Goal: Task Accomplishment & Management: Complete application form

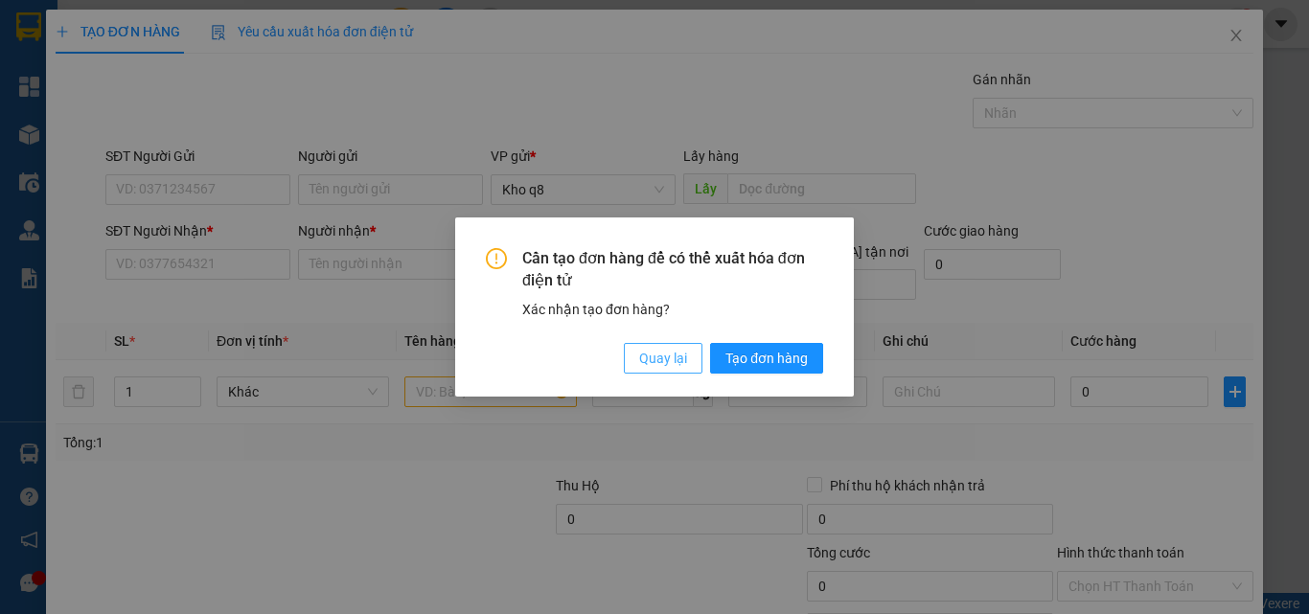
click at [685, 361] on span "Quay lại" at bounding box center [663, 358] width 48 height 21
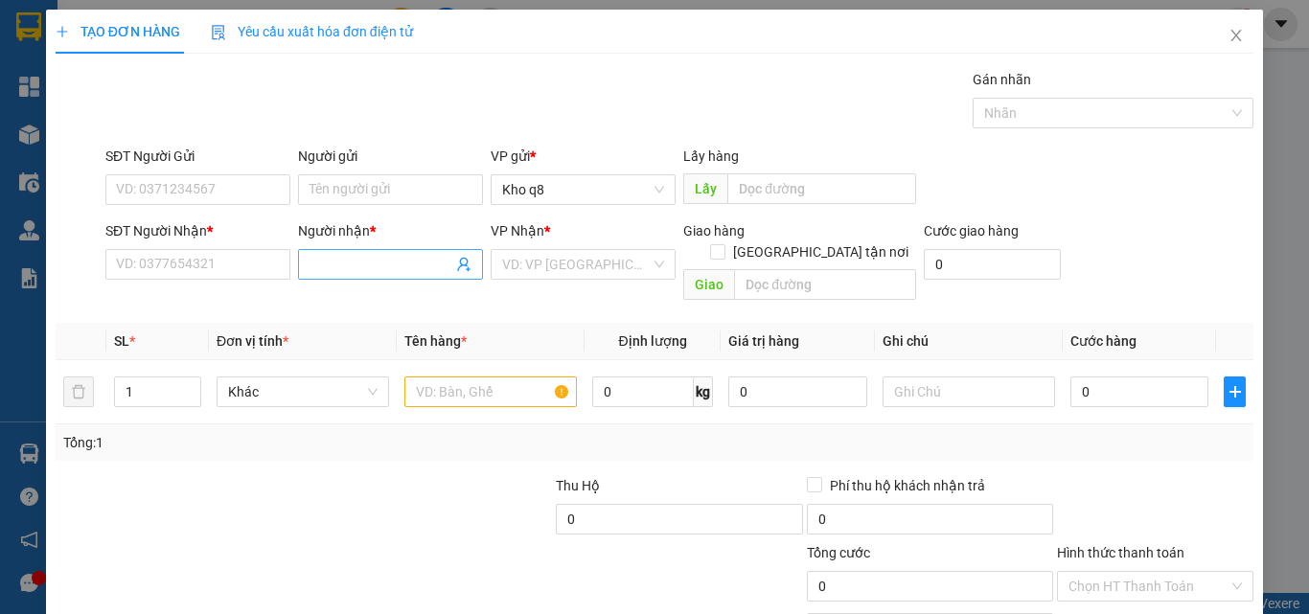
click at [336, 268] on input "Người nhận *" at bounding box center [380, 264] width 143 height 21
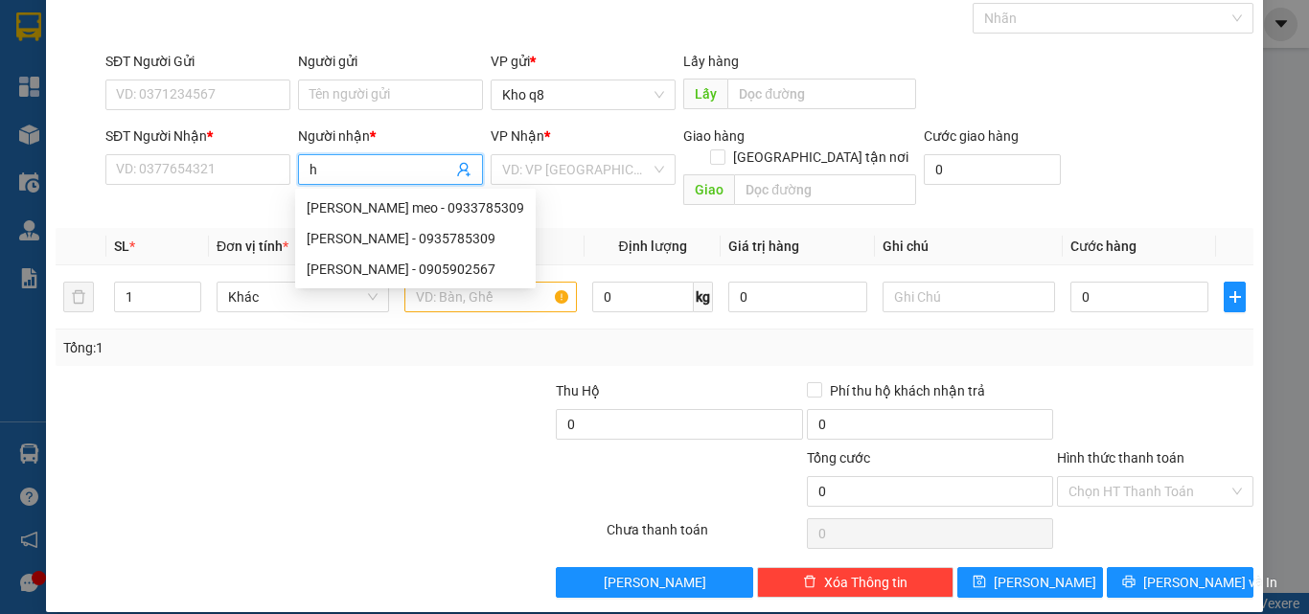
paste input "à"
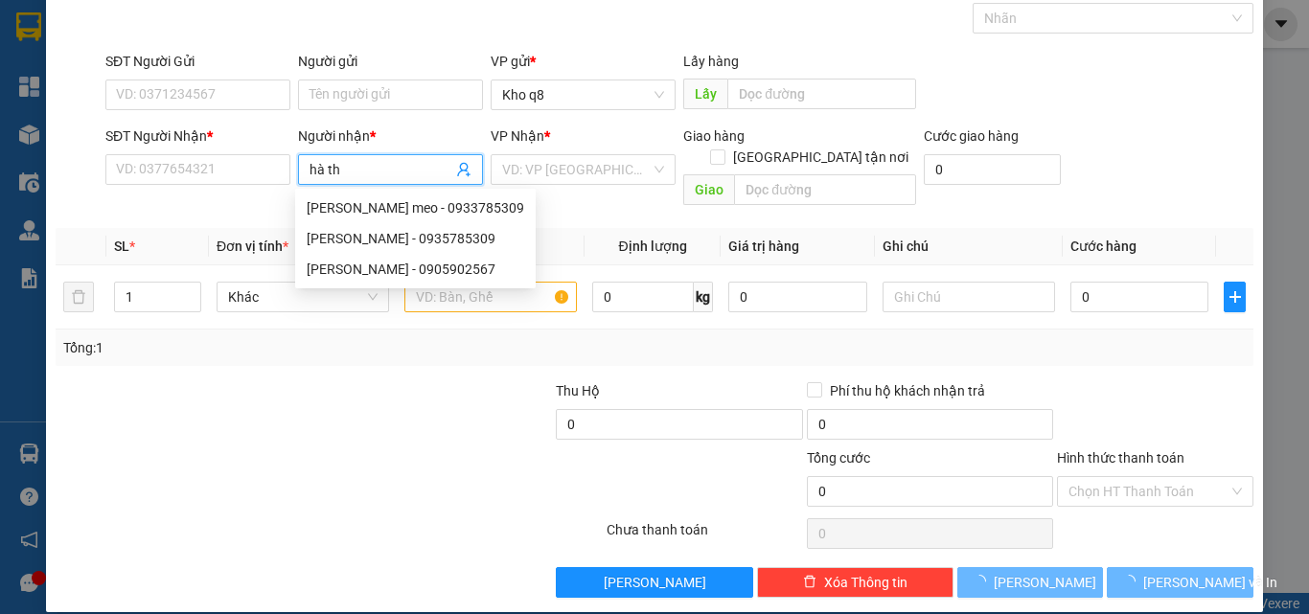
type input "hà thi"
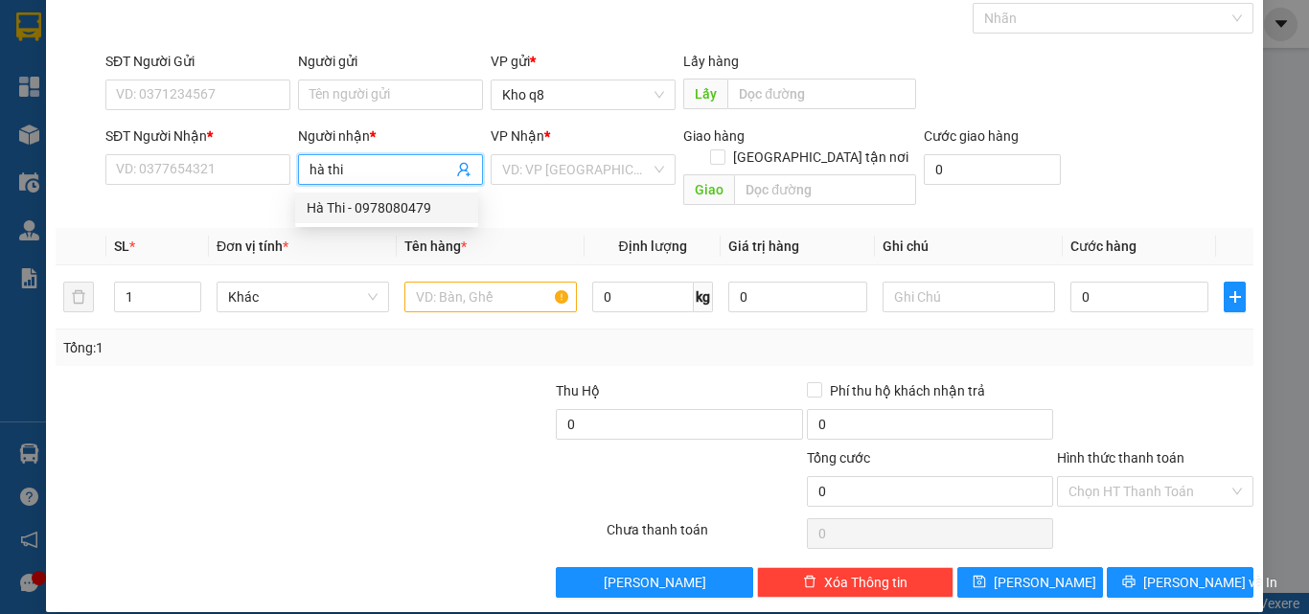
click at [403, 204] on div "Hà Thi - 0978080479" at bounding box center [387, 207] width 160 height 21
type input "0978080479"
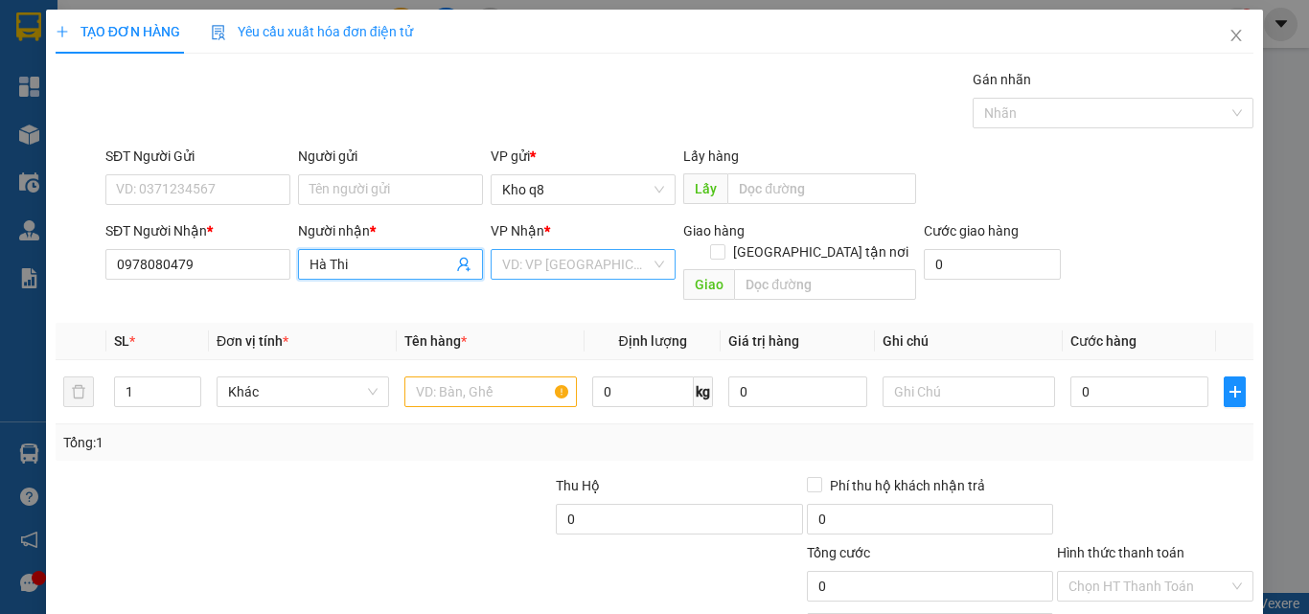
type input "Hà Thi"
click at [566, 263] on input "search" at bounding box center [576, 264] width 148 height 29
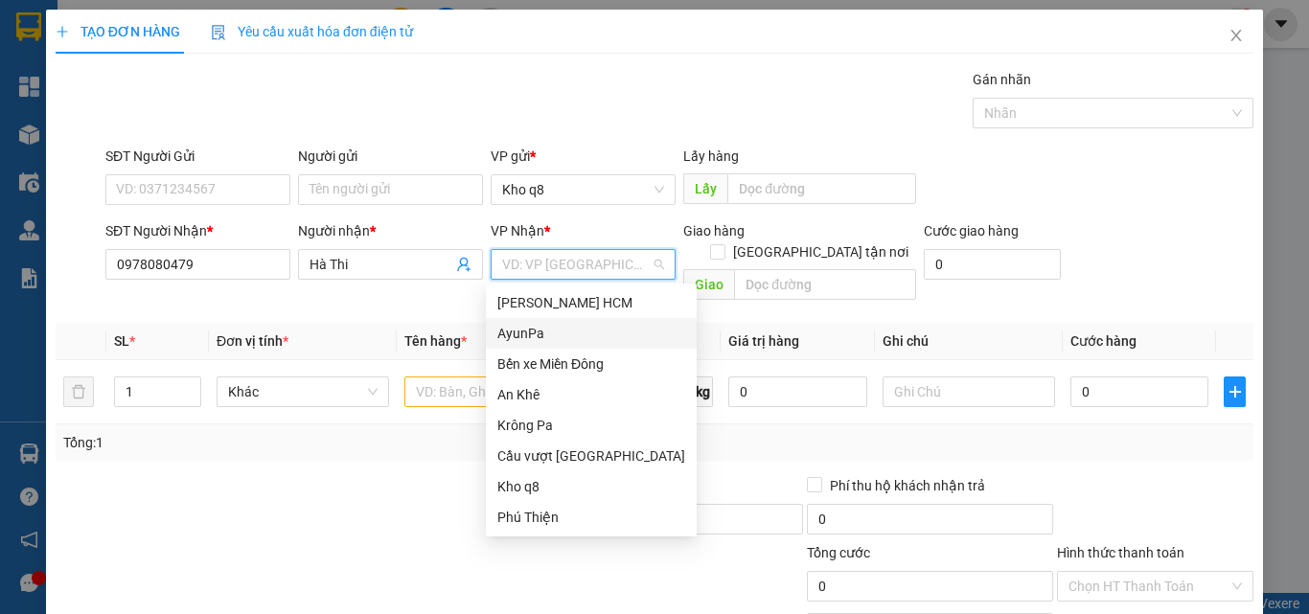
click at [516, 330] on div "AyunPa" at bounding box center [591, 333] width 188 height 21
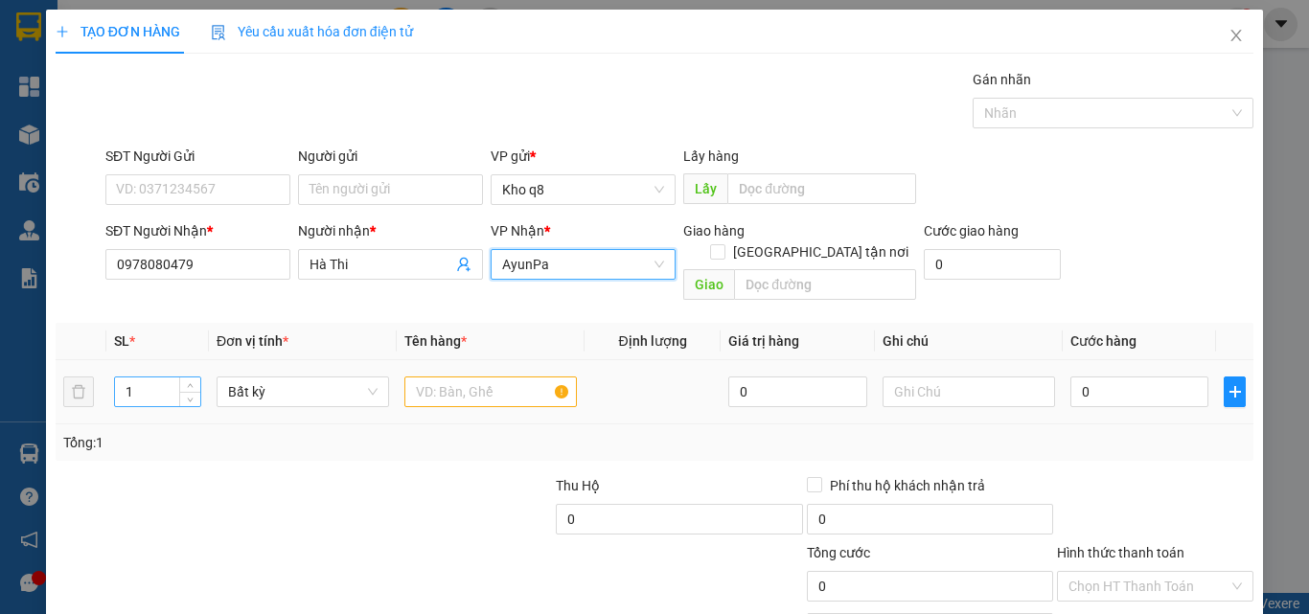
click at [153, 368] on div "Transit Pickup Surcharge Ids Transit Deliver Surcharge Ids Transit Deliver Surc…" at bounding box center [655, 381] width 1198 height 624
type input "70"
click at [425, 377] on input "text" at bounding box center [490, 392] width 172 height 31
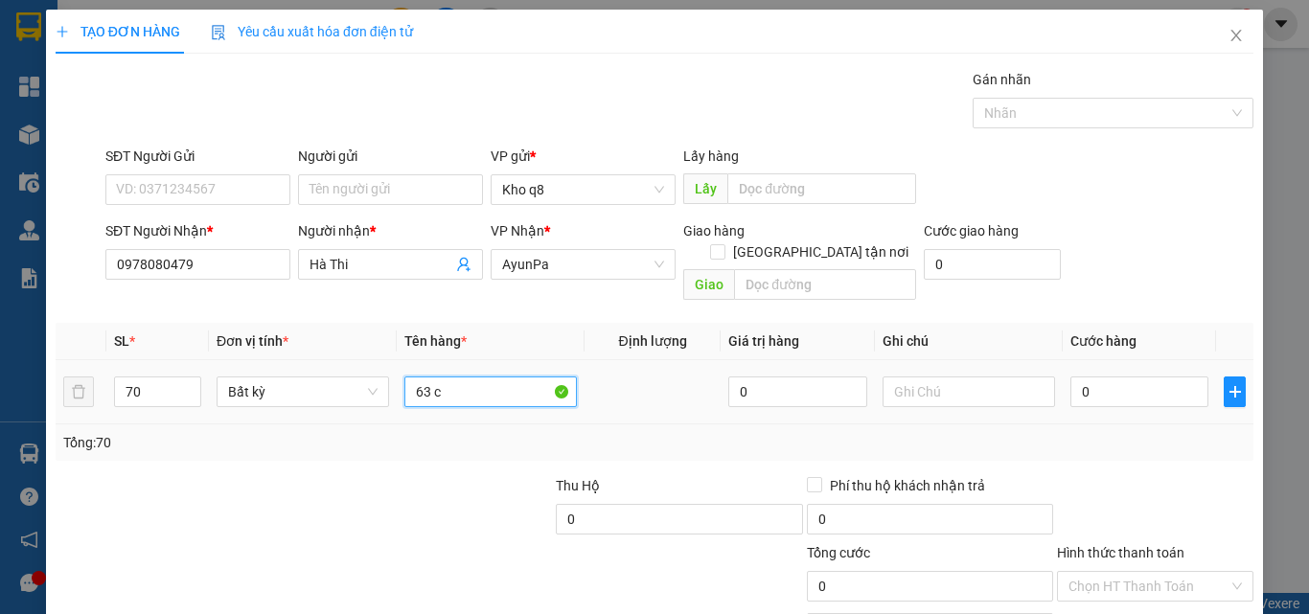
paste input "â"
paste input "ục"
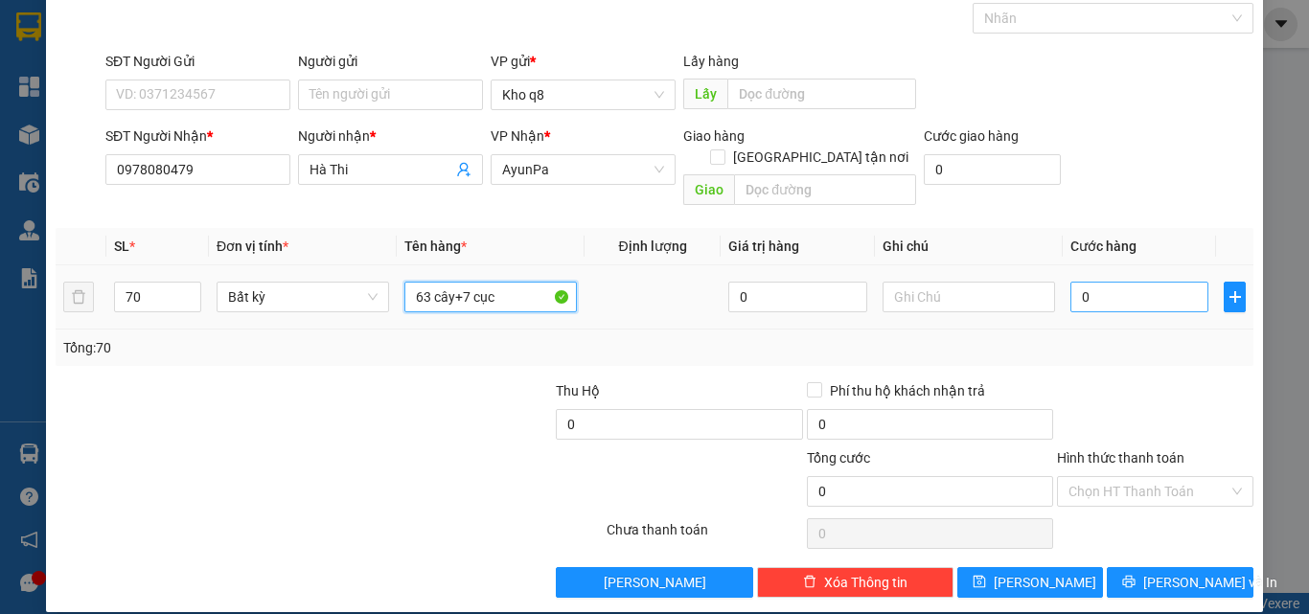
type input "63 cây+7 cục"
click at [1093, 282] on input "0" at bounding box center [1139, 297] width 138 height 31
type input "2"
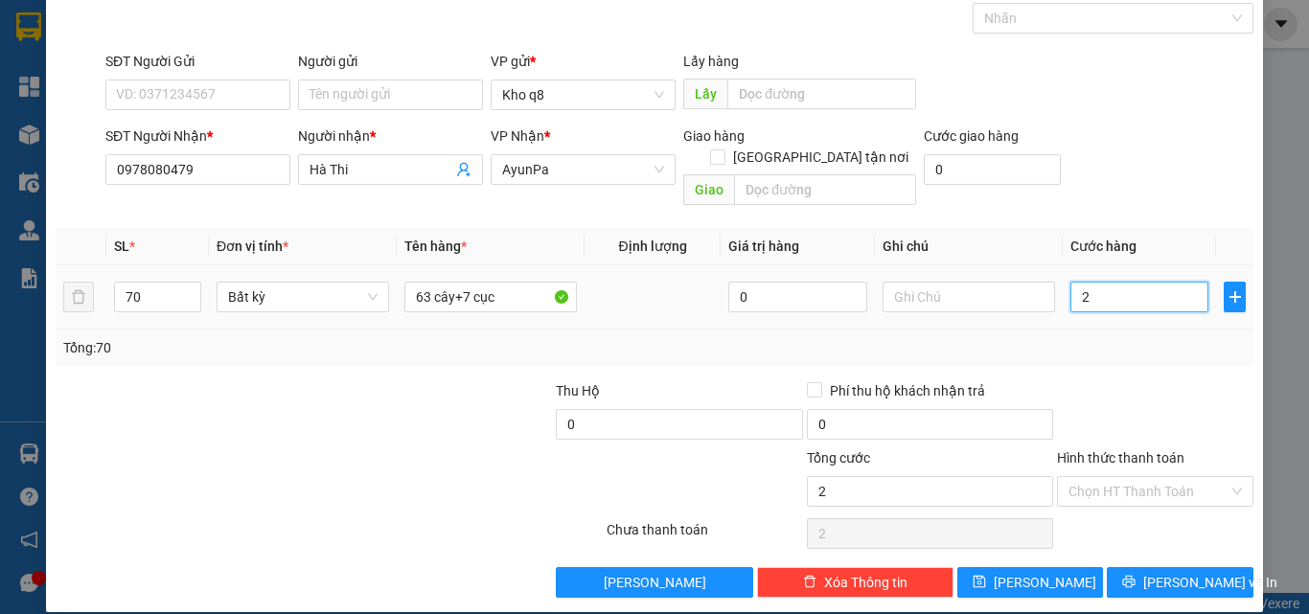
type input "24"
type input "2.400"
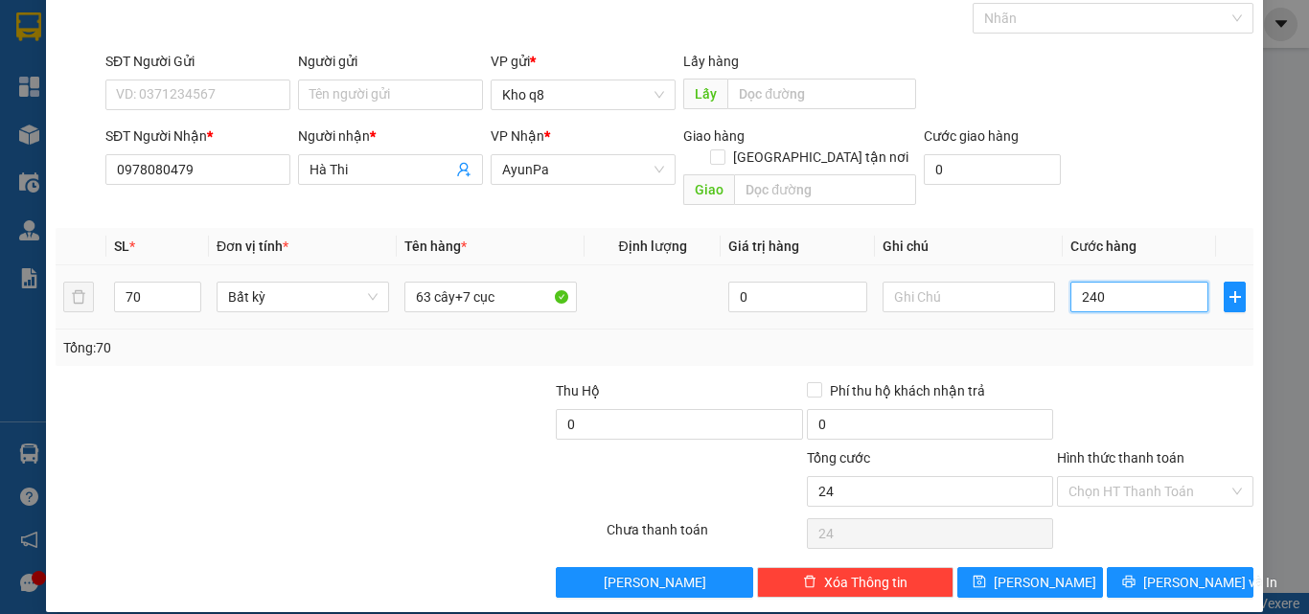
type input "2.400"
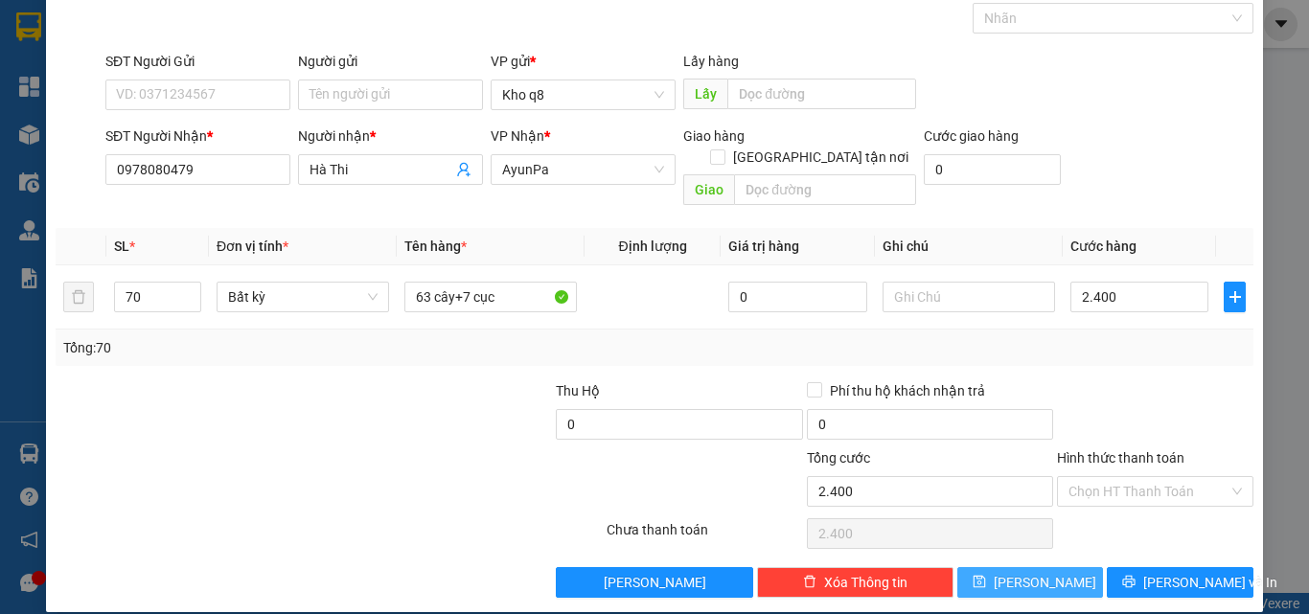
type input "2.400.000"
click at [1023, 572] on span "[PERSON_NAME]" at bounding box center [1045, 582] width 103 height 21
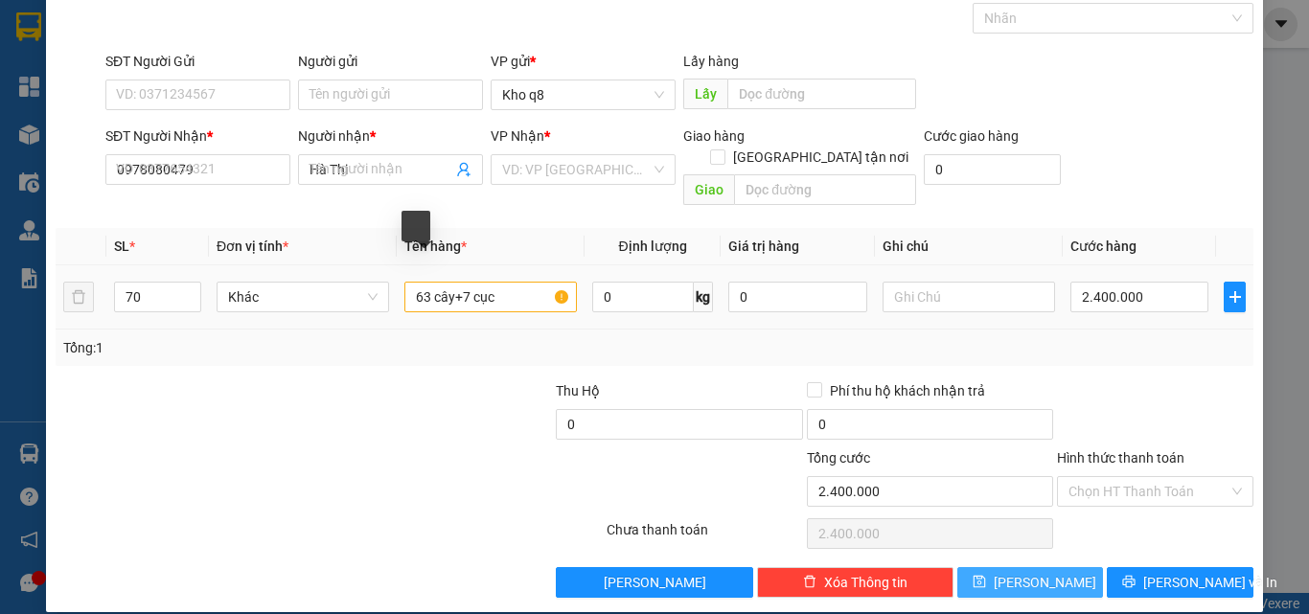
type input "1"
type input "0"
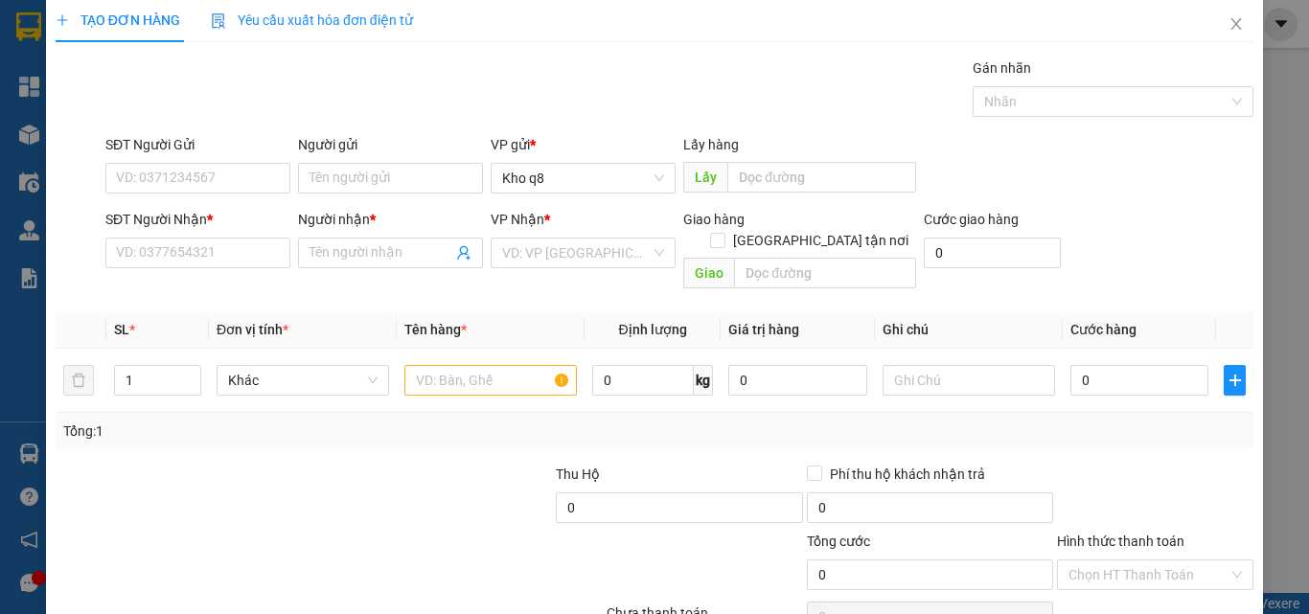
scroll to position [0, 0]
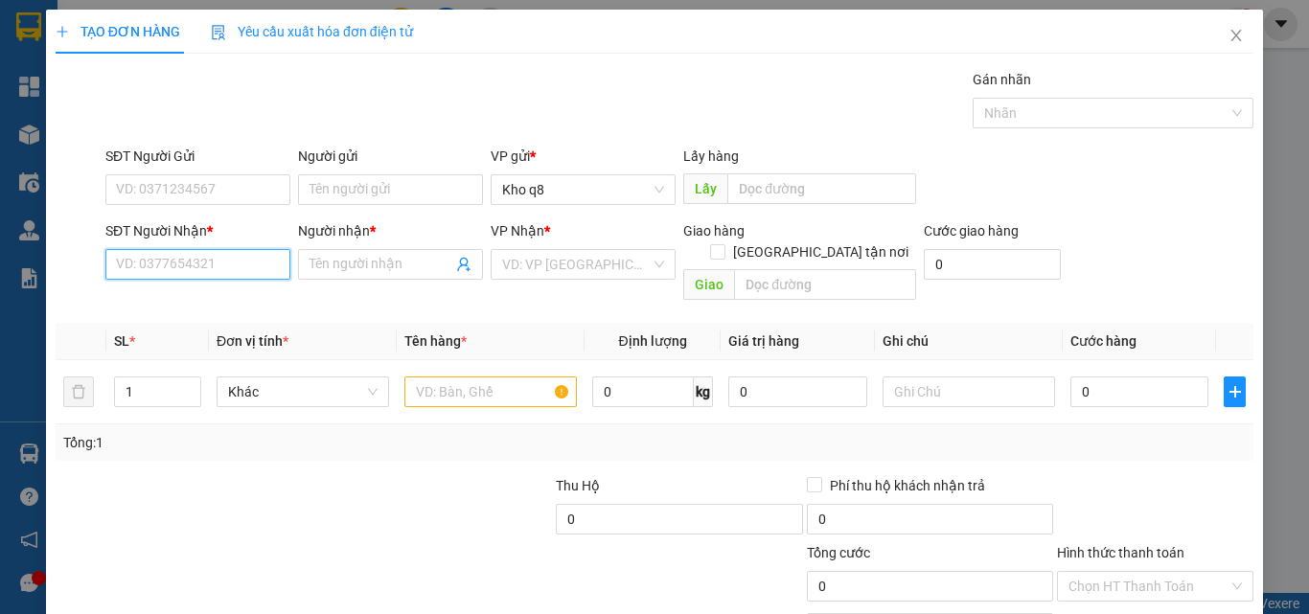
click at [184, 260] on input "SĐT Người Nhận *" at bounding box center [197, 264] width 185 height 31
click at [353, 265] on input "Người nhận *" at bounding box center [380, 264] width 143 height 21
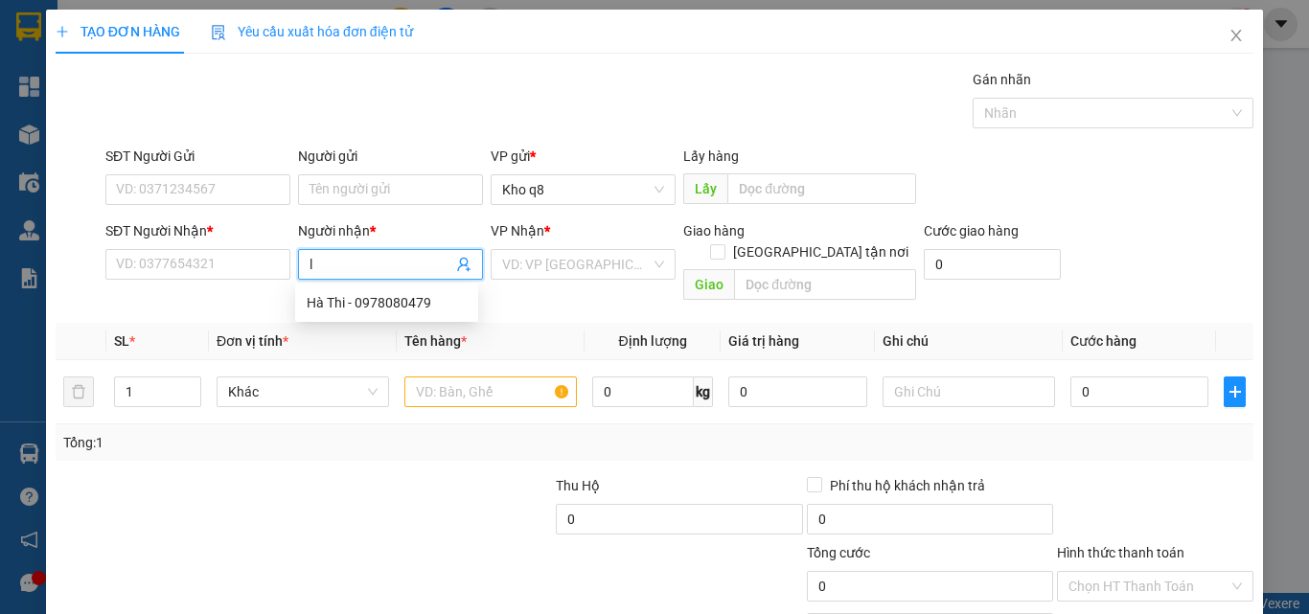
paste input "ư"
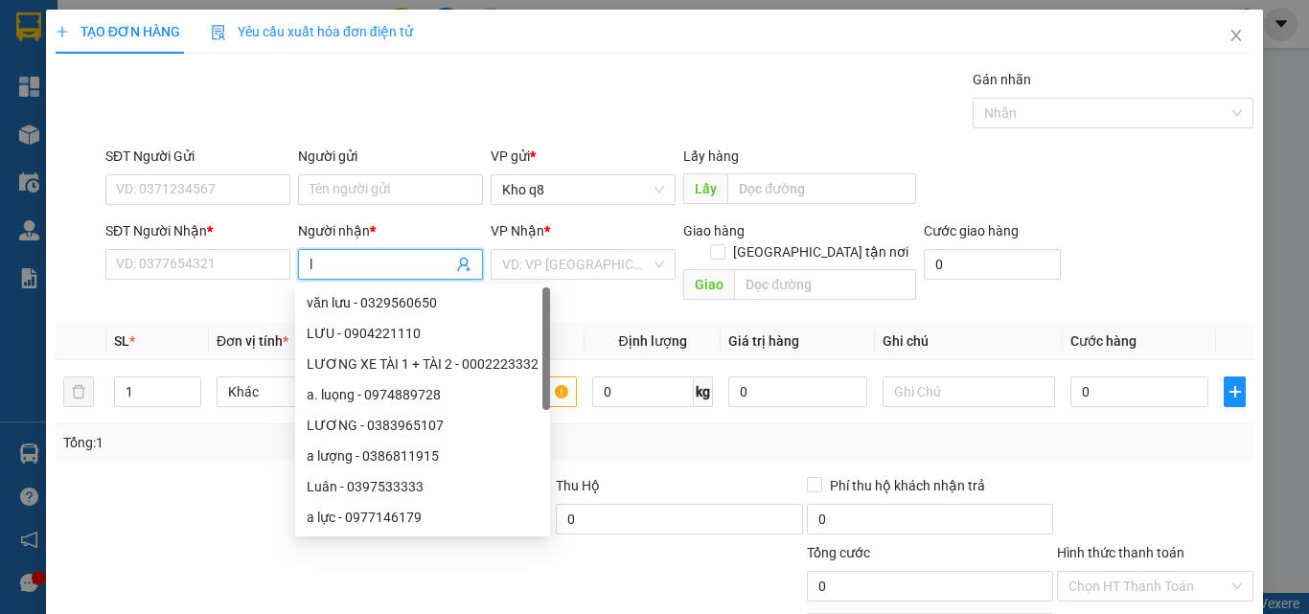
paste input "ực"
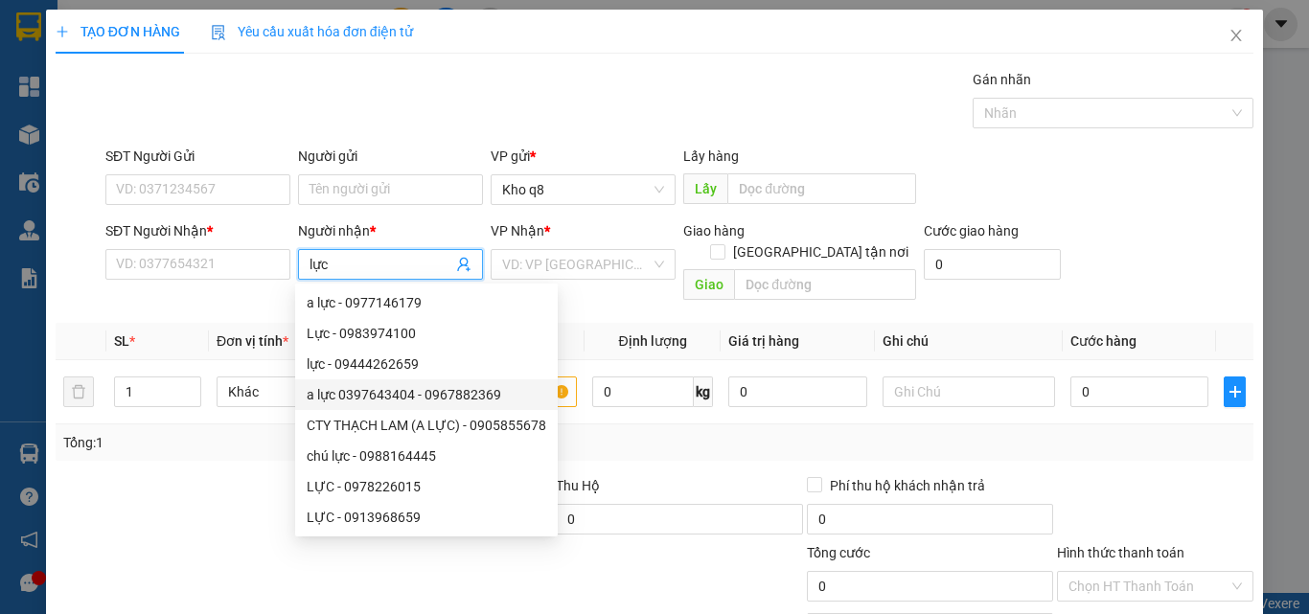
type input "lực"
click at [208, 497] on div at bounding box center [179, 508] width 250 height 67
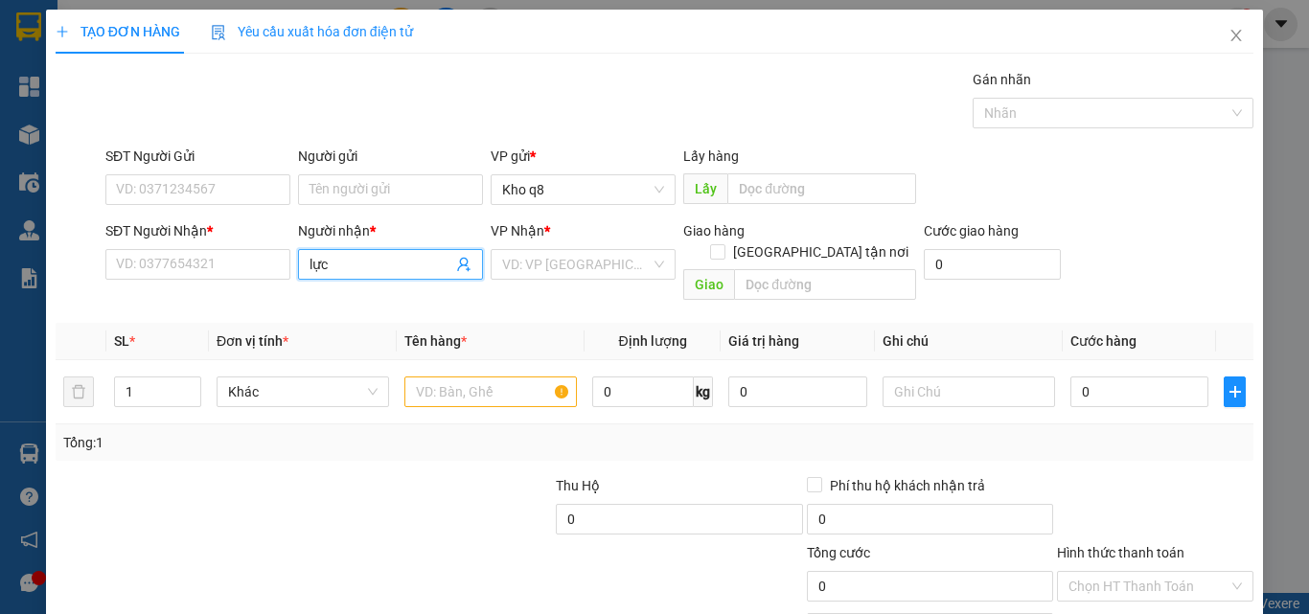
click at [410, 254] on input "lực" at bounding box center [380, 264] width 143 height 21
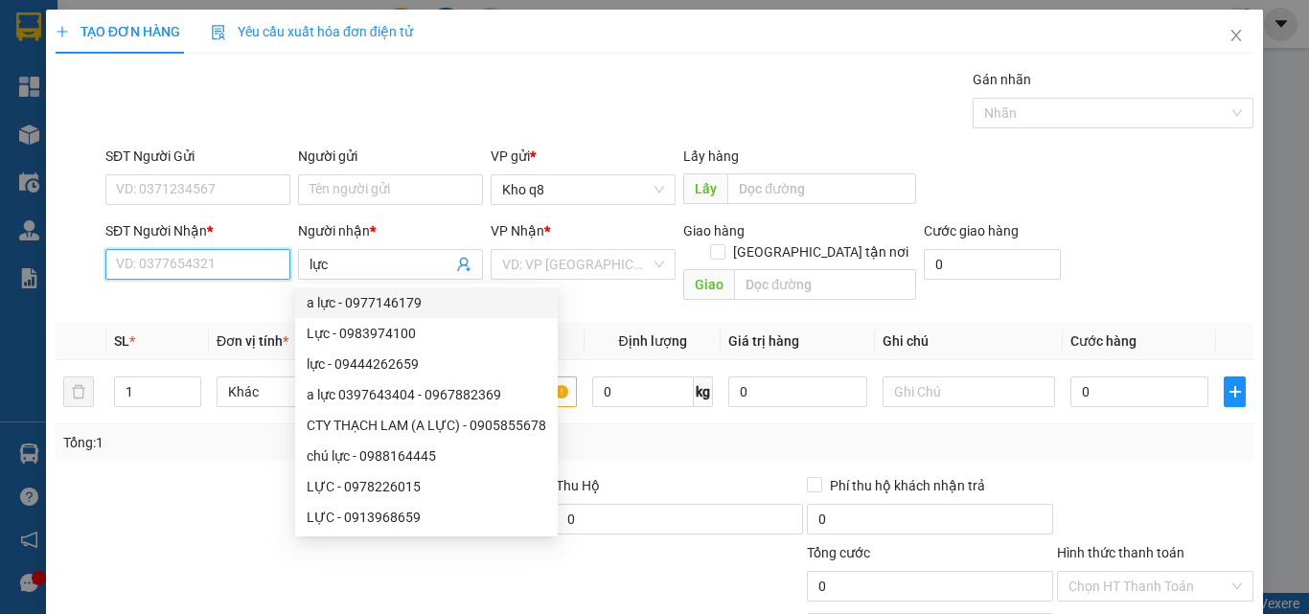
click at [198, 260] on input "SĐT Người Nhận *" at bounding box center [197, 264] width 185 height 31
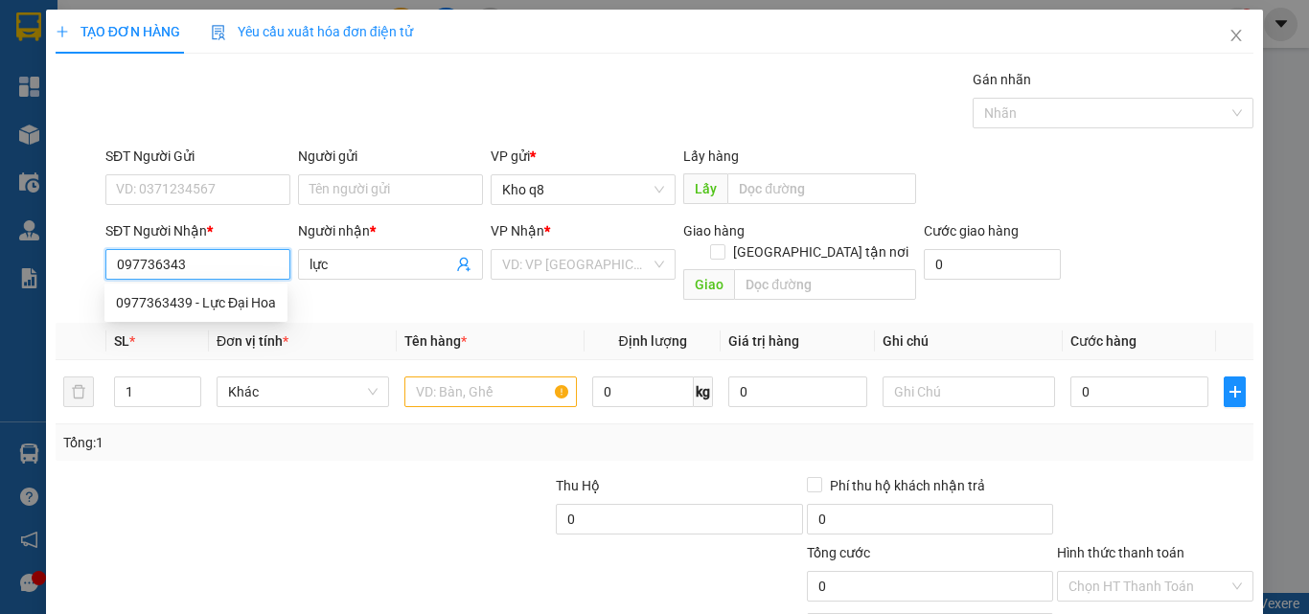
type input "0977363439"
click at [152, 307] on div "0977363439 - Lực Đại Hoa" at bounding box center [196, 302] width 160 height 21
type input "Lực Đại Hoa"
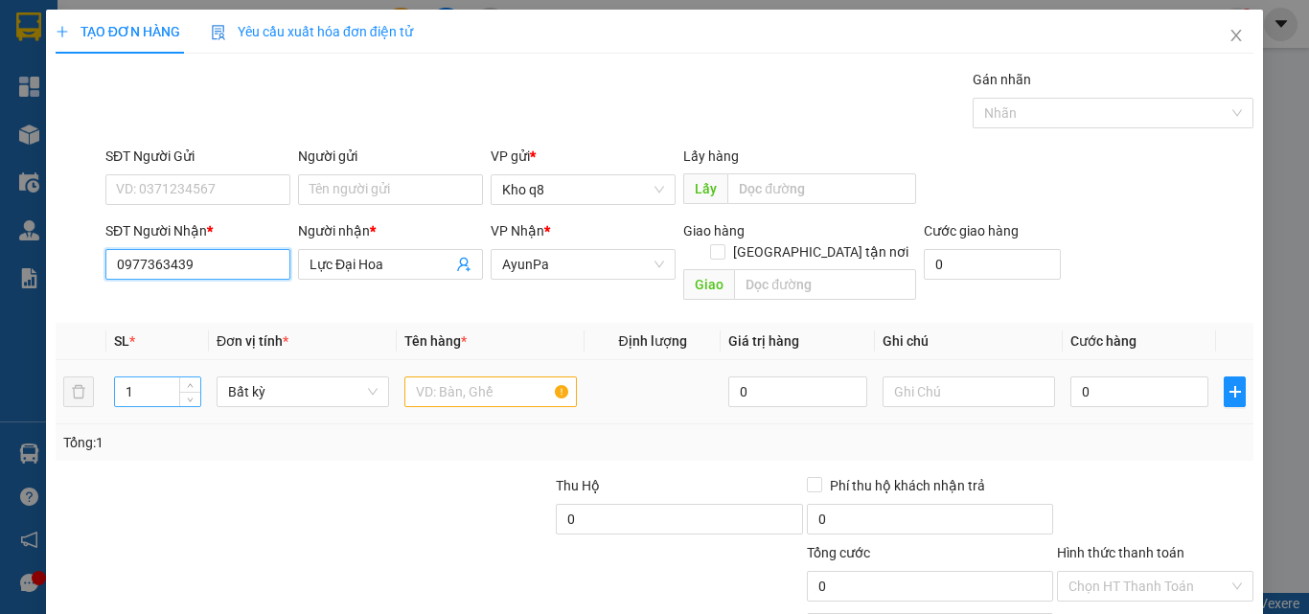
type input "0977363439"
click at [143, 377] on input "1" at bounding box center [157, 391] width 85 height 29
type input "2"
click at [429, 377] on input "text" at bounding box center [490, 392] width 172 height 31
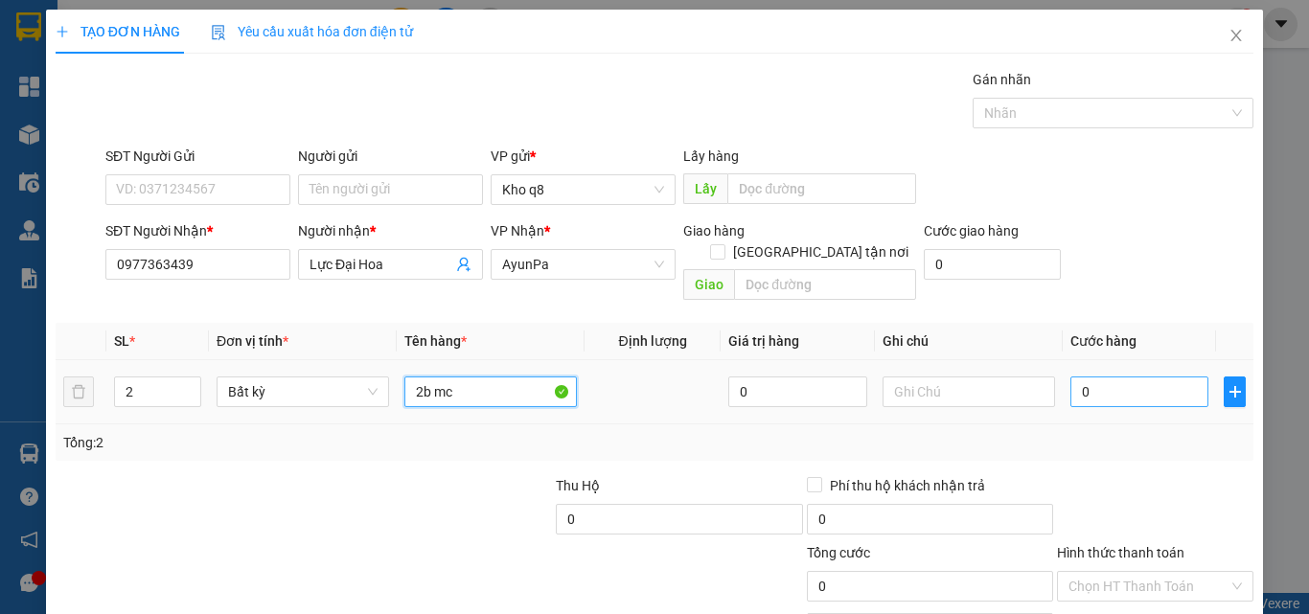
type input "2b mc"
click at [1097, 377] on input "0" at bounding box center [1139, 392] width 138 height 31
type input "1"
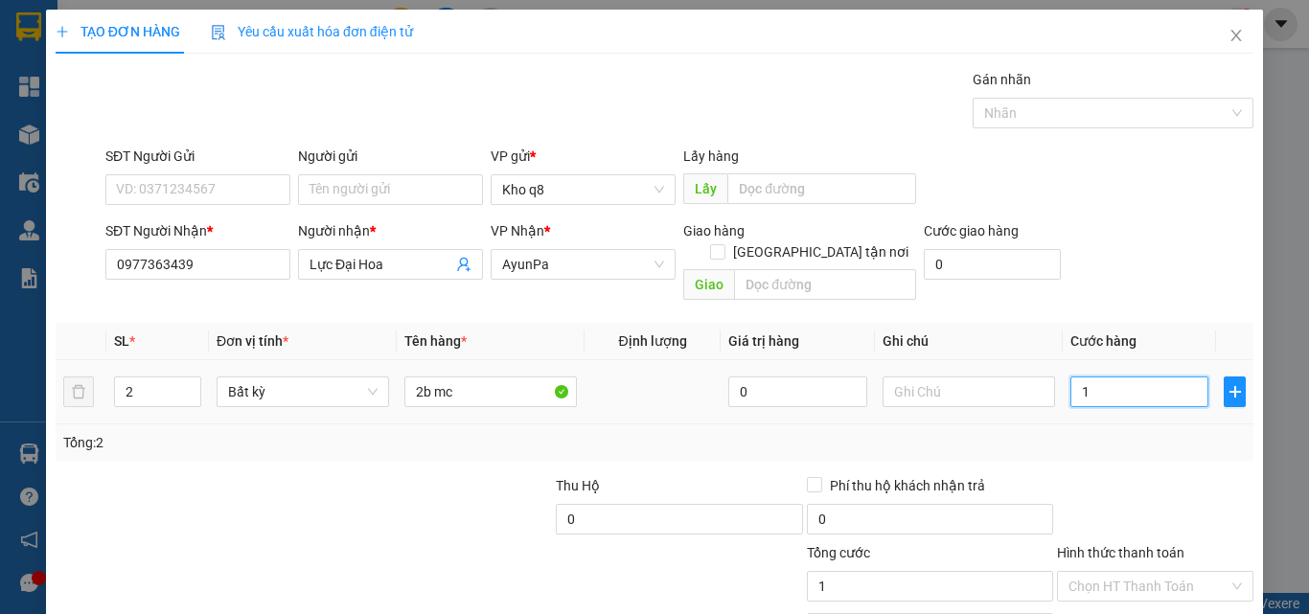
type input "14"
type input "140"
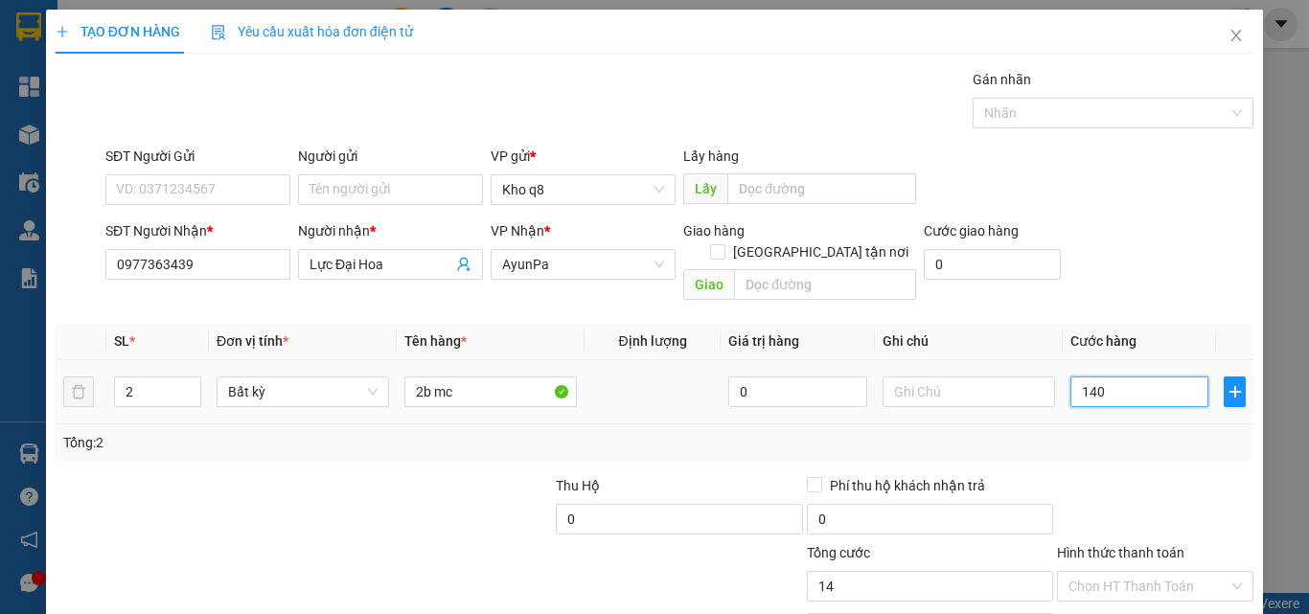
type input "140"
type input "140.000"
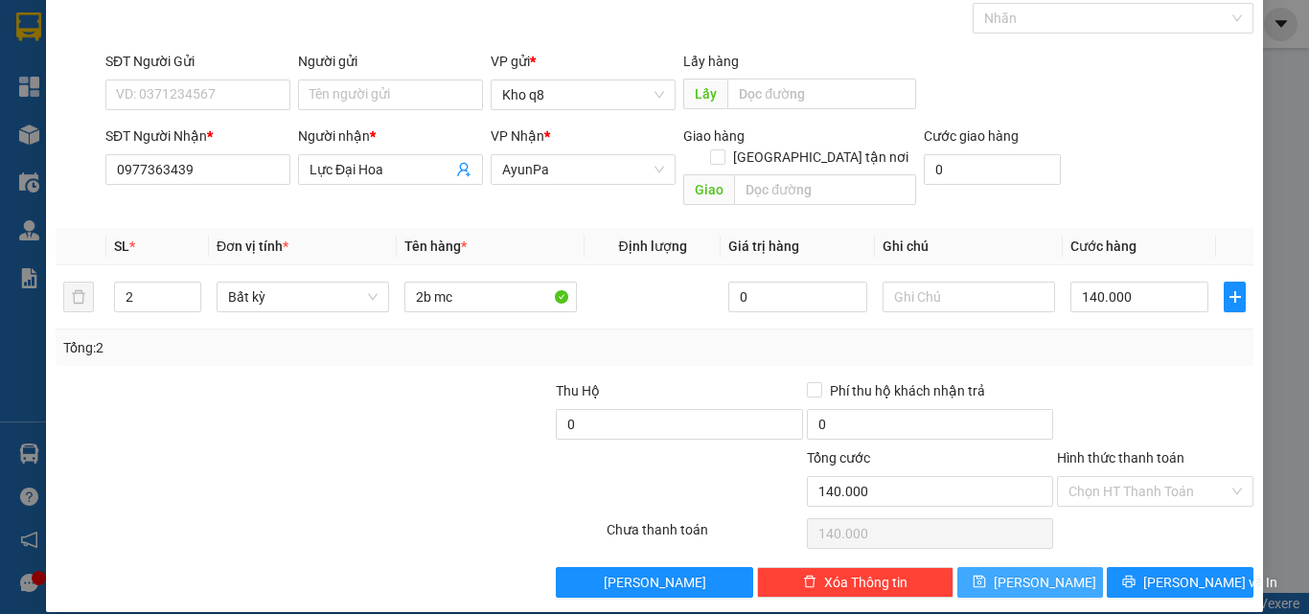
click at [1066, 567] on button "[PERSON_NAME]" at bounding box center [1030, 582] width 147 height 31
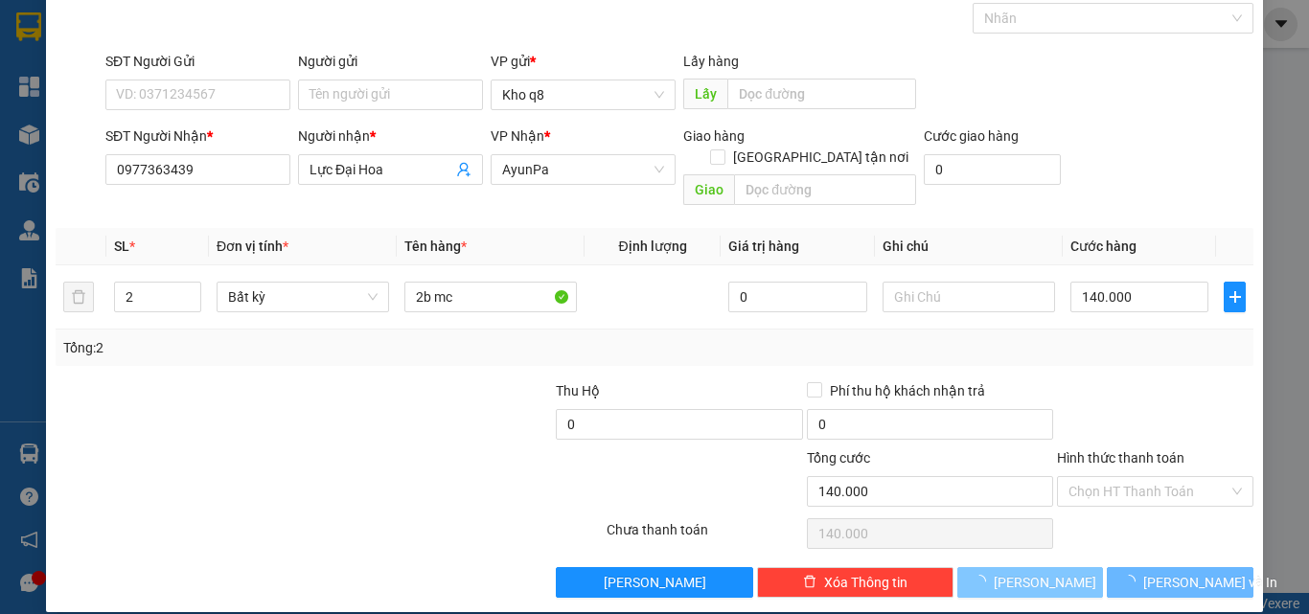
type input "1"
type input "0"
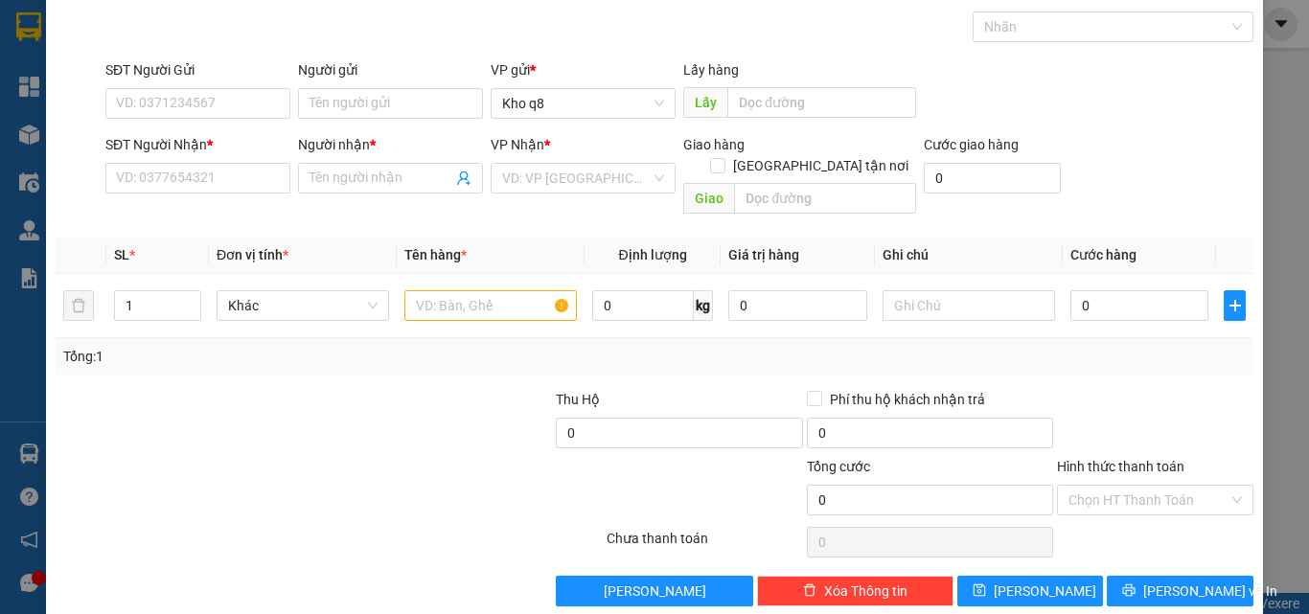
scroll to position [0, 0]
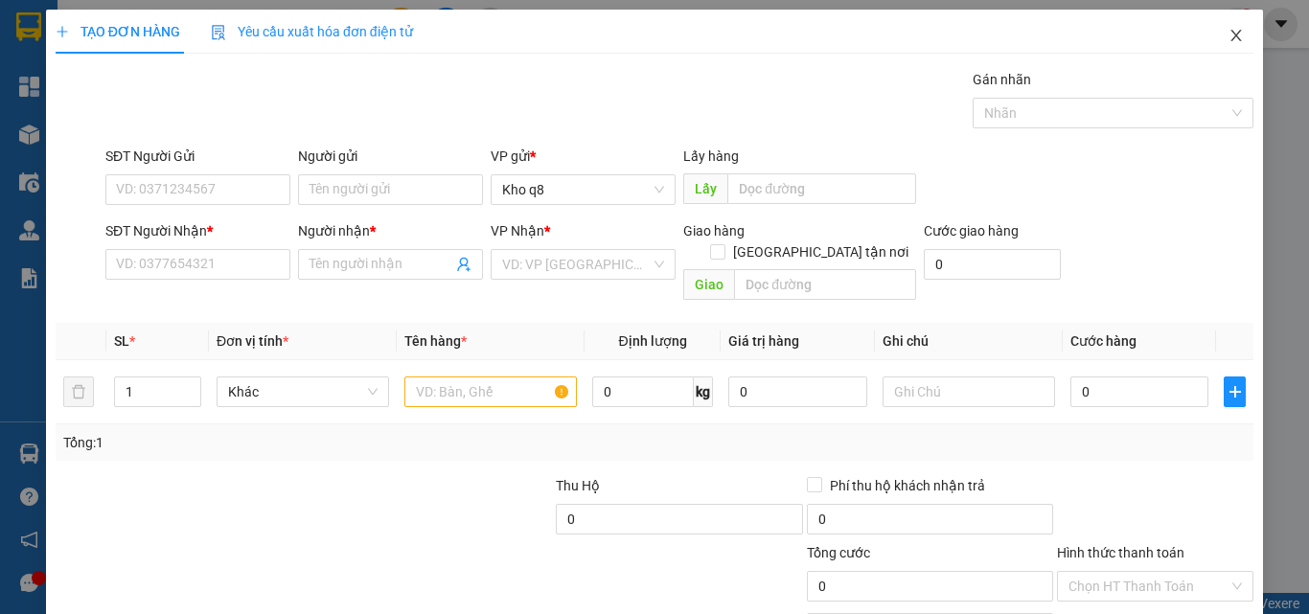
click at [1223, 28] on span "Close" at bounding box center [1236, 37] width 54 height 54
click at [1223, 28] on div "1" at bounding box center [1238, 25] width 34 height 34
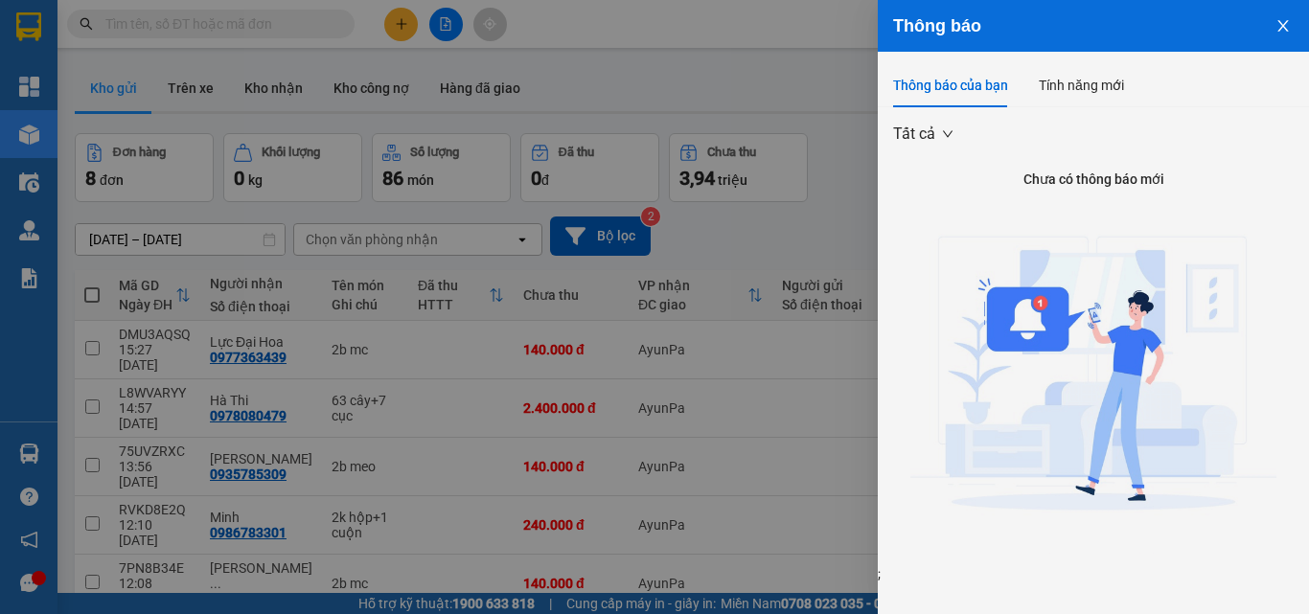
click at [773, 369] on div at bounding box center [654, 307] width 1309 height 614
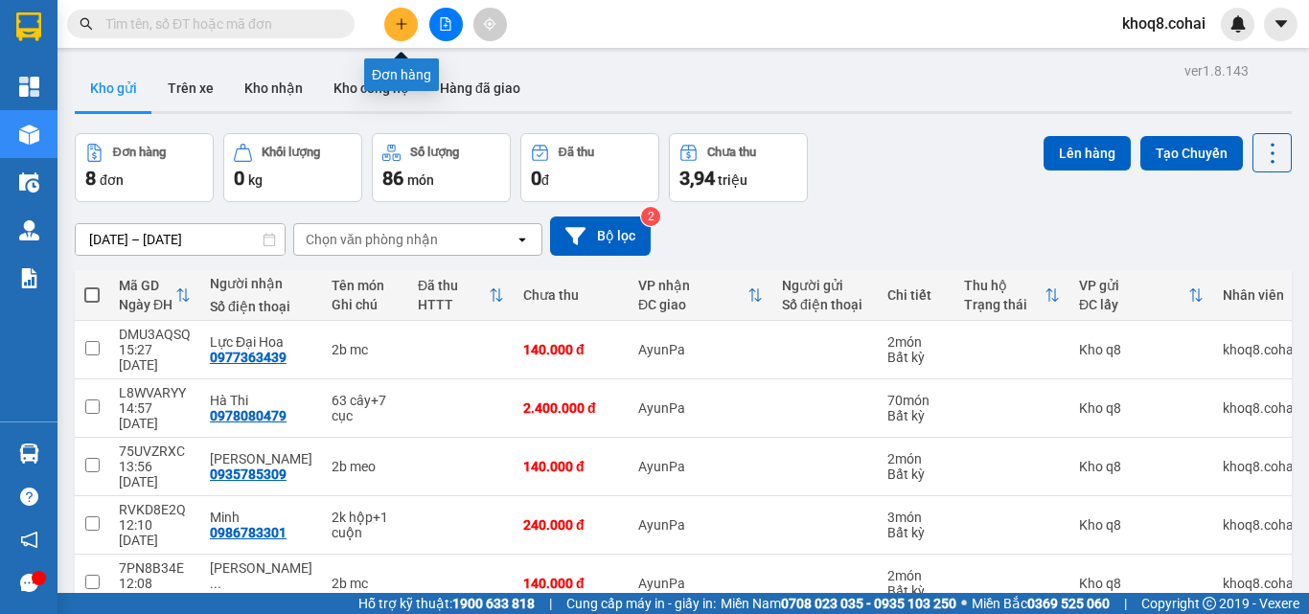
click at [399, 8] on button at bounding box center [401, 25] width 34 height 34
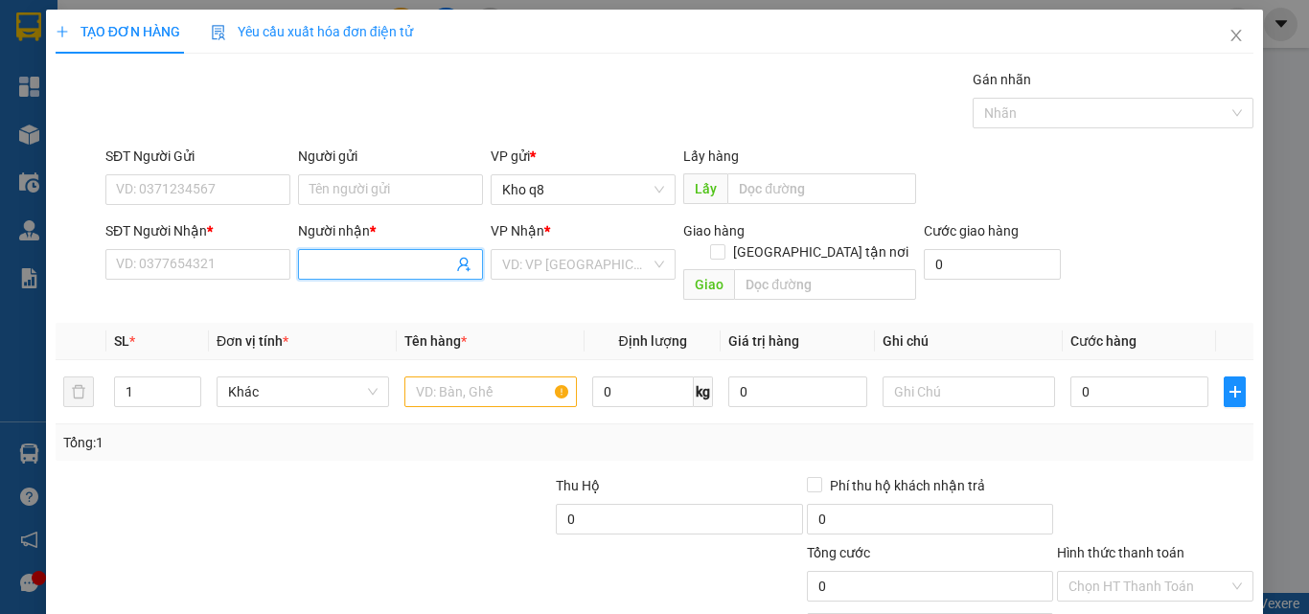
click at [324, 259] on input "Người nhận *" at bounding box center [380, 264] width 143 height 21
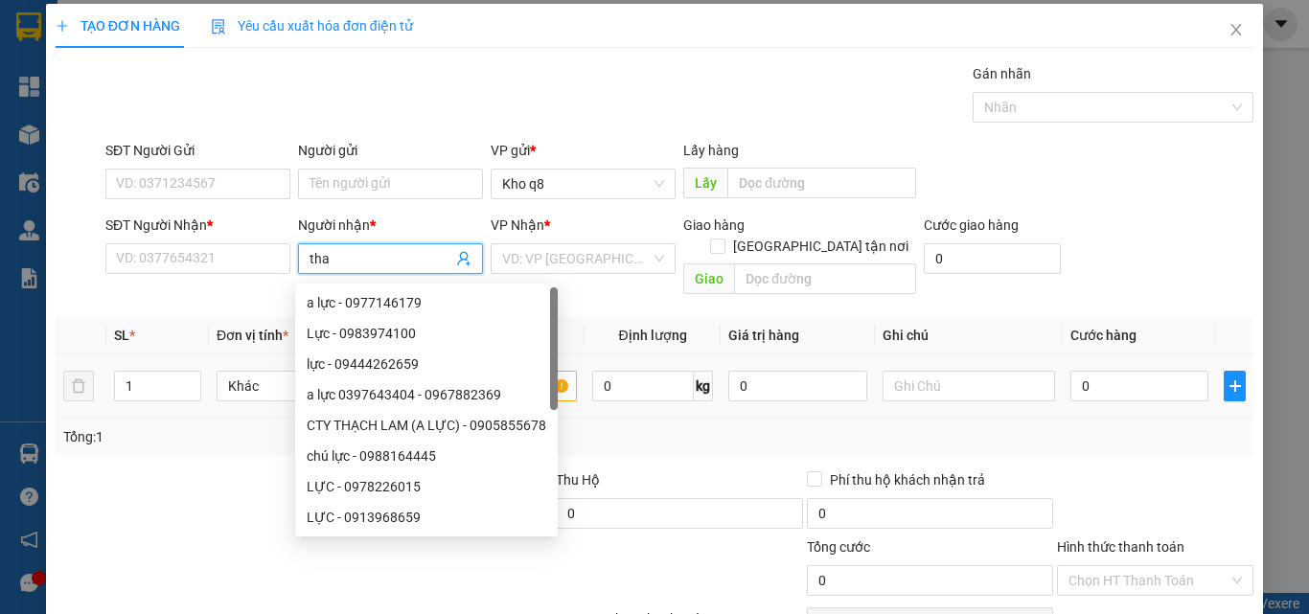
scroll to position [95, 0]
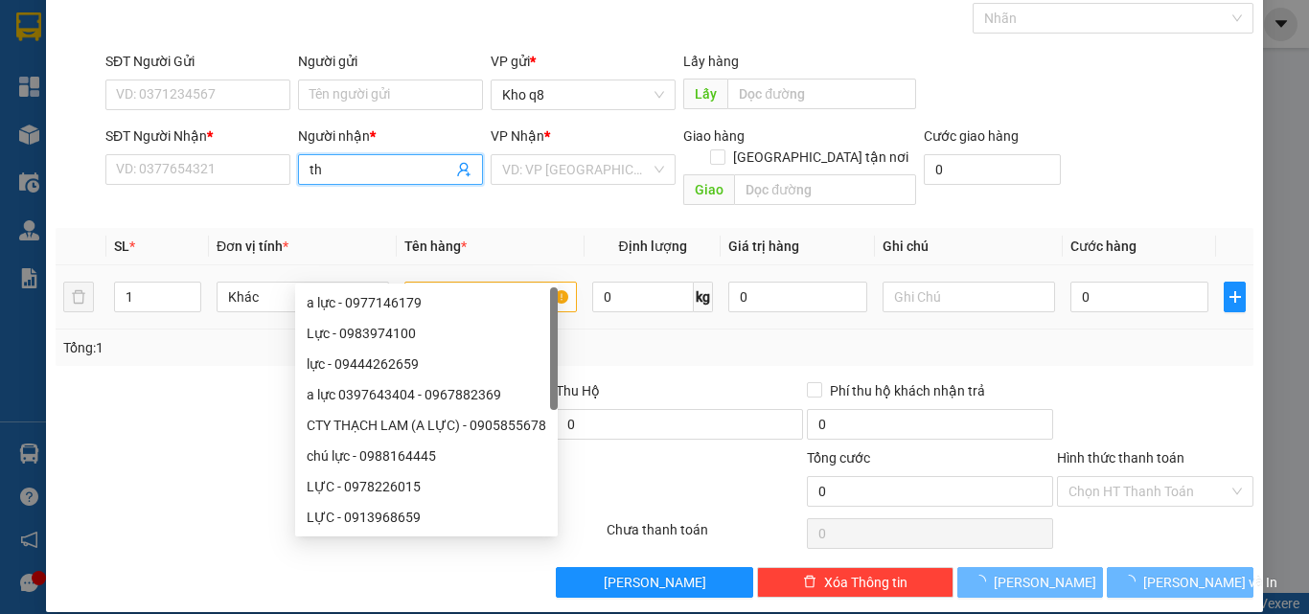
paste input "ảo"
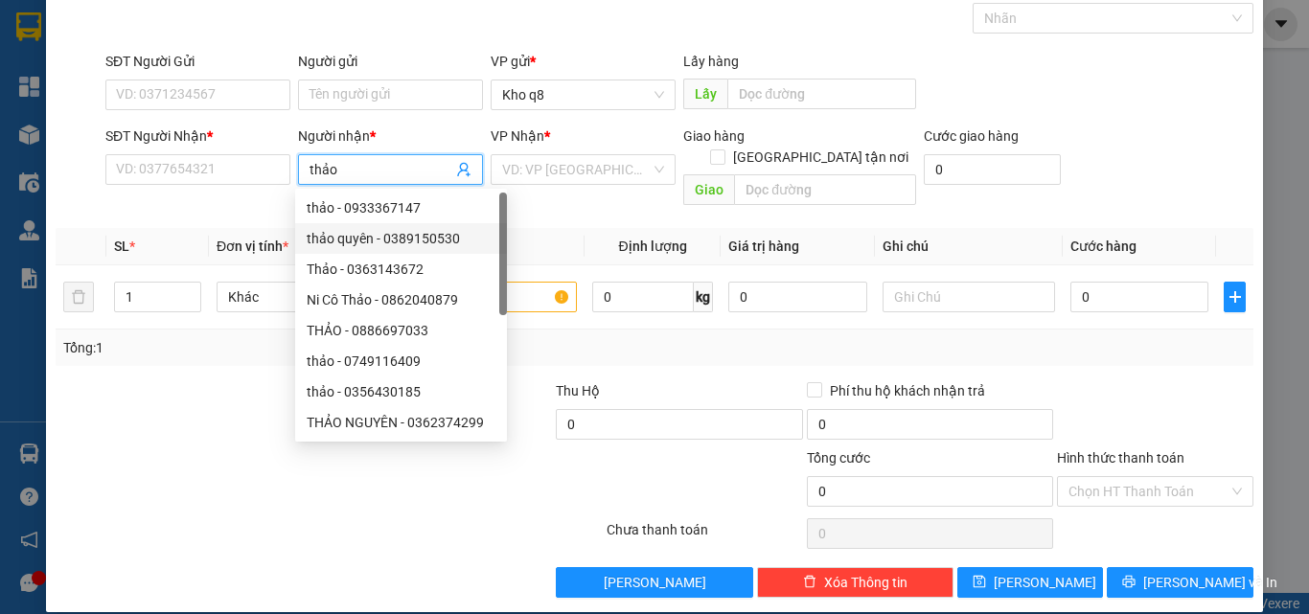
scroll to position [61, 0]
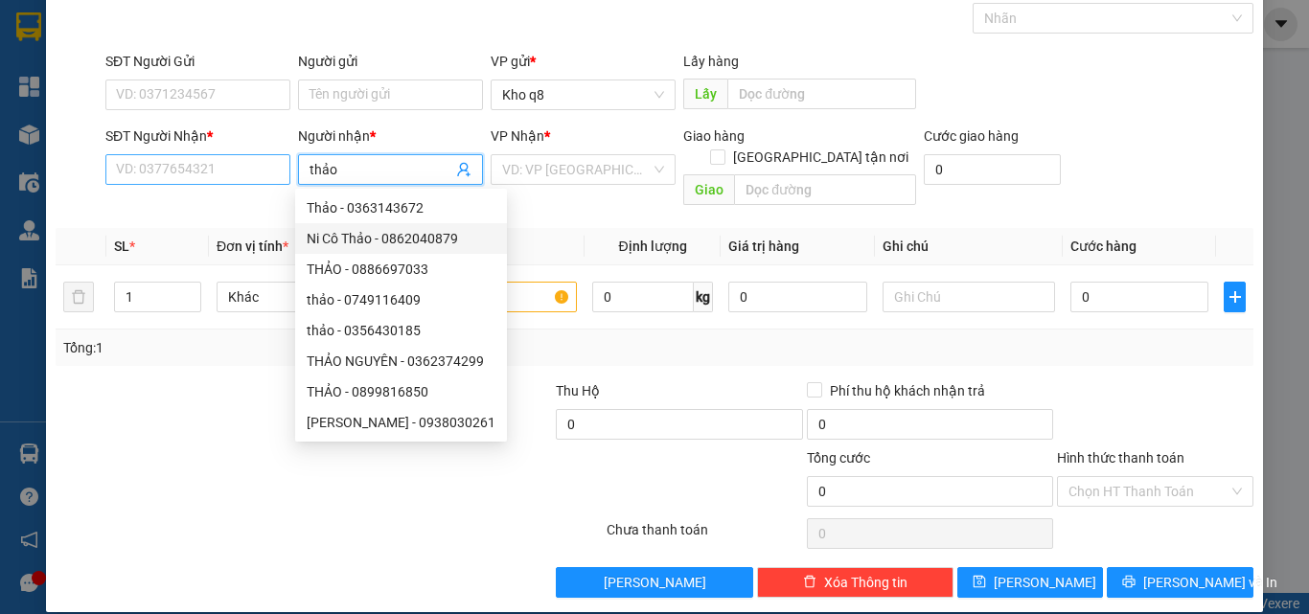
type input "thảo"
click at [148, 172] on input "SĐT Người Nhận *" at bounding box center [197, 169] width 185 height 31
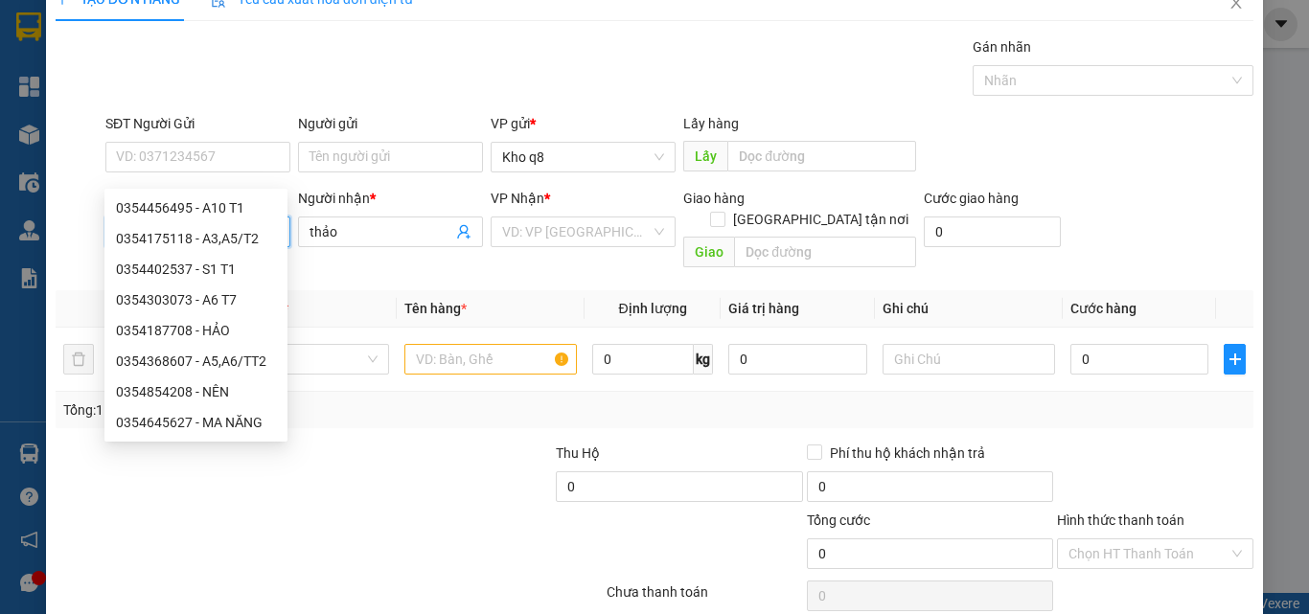
scroll to position [0, 0]
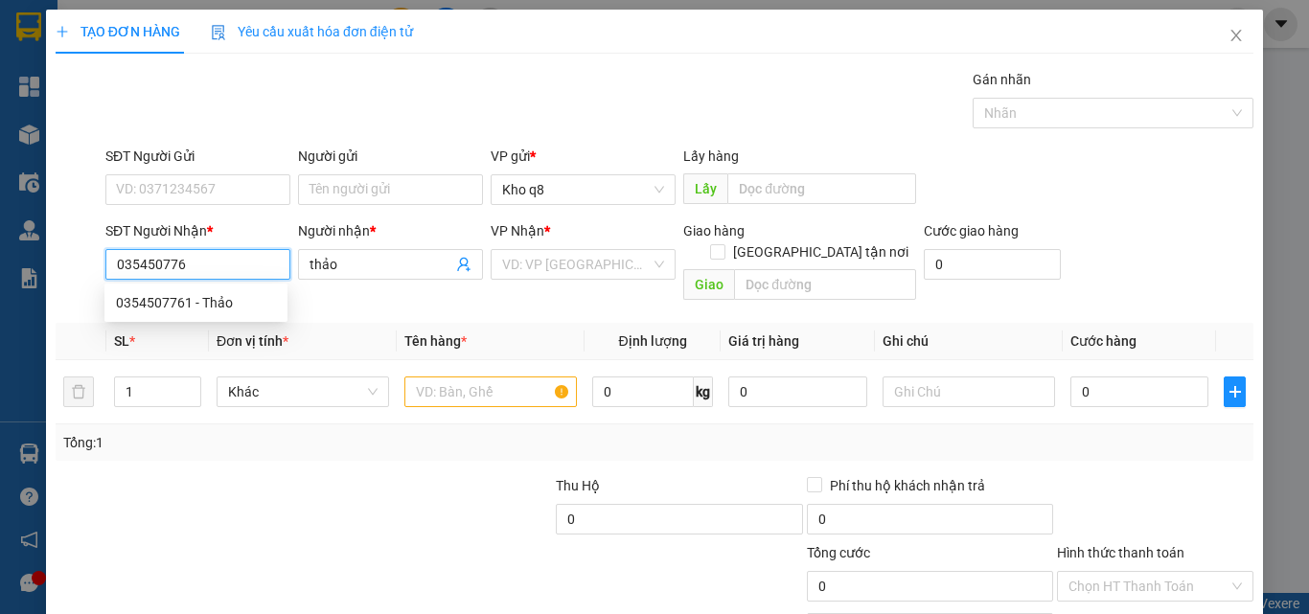
type input "0354507761"
click at [157, 298] on div "0354507761 - Thảo" at bounding box center [196, 302] width 160 height 21
type input "Thảo"
type input "0354507761"
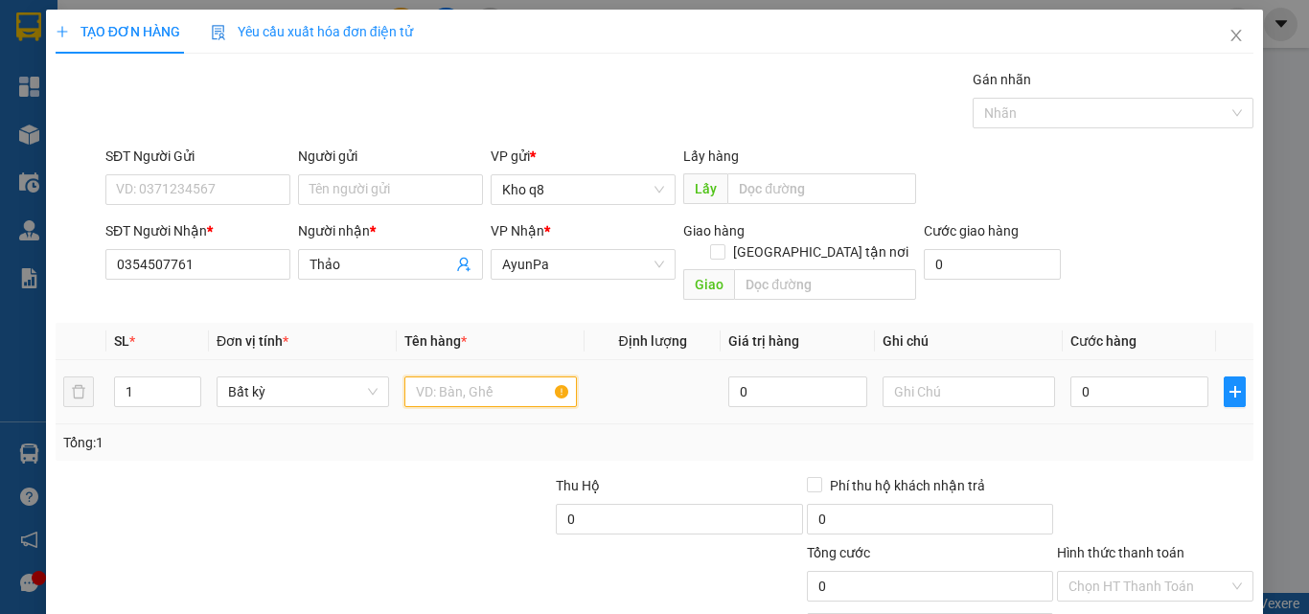
click at [436, 377] on input "text" at bounding box center [490, 392] width 172 height 31
paste input "ục"
type input "2 cục"
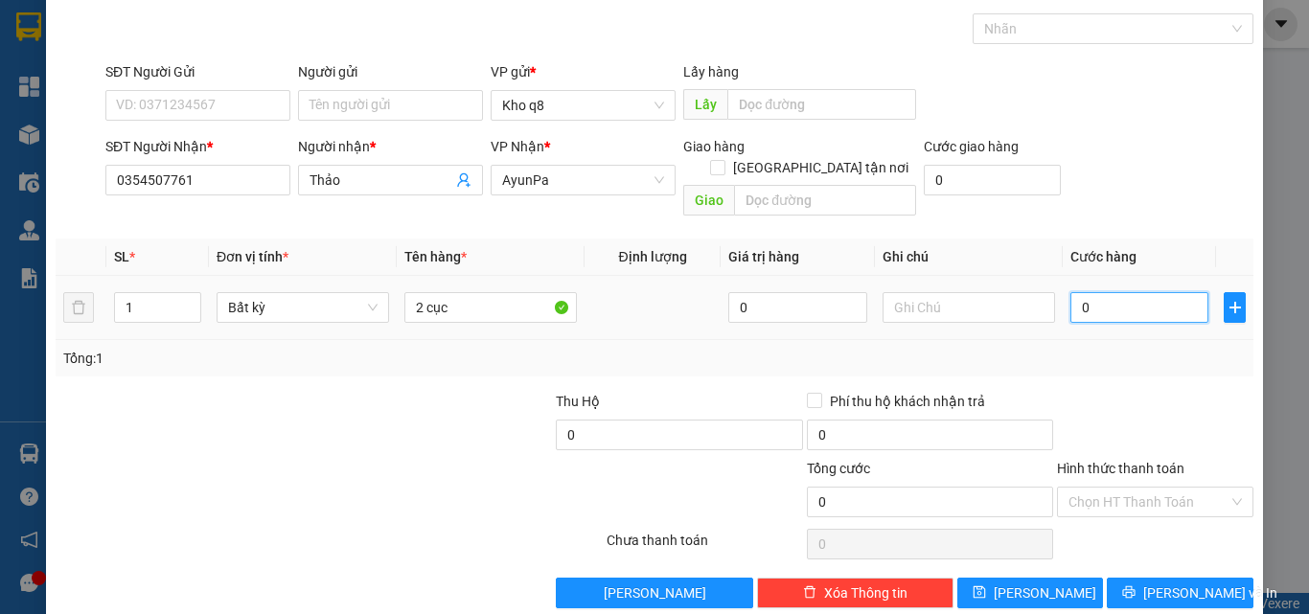
click at [1085, 374] on div "Transit Pickup Surcharge Ids Transit Deliver Surcharge Ids Transit Deliver Surc…" at bounding box center [655, 297] width 1198 height 624
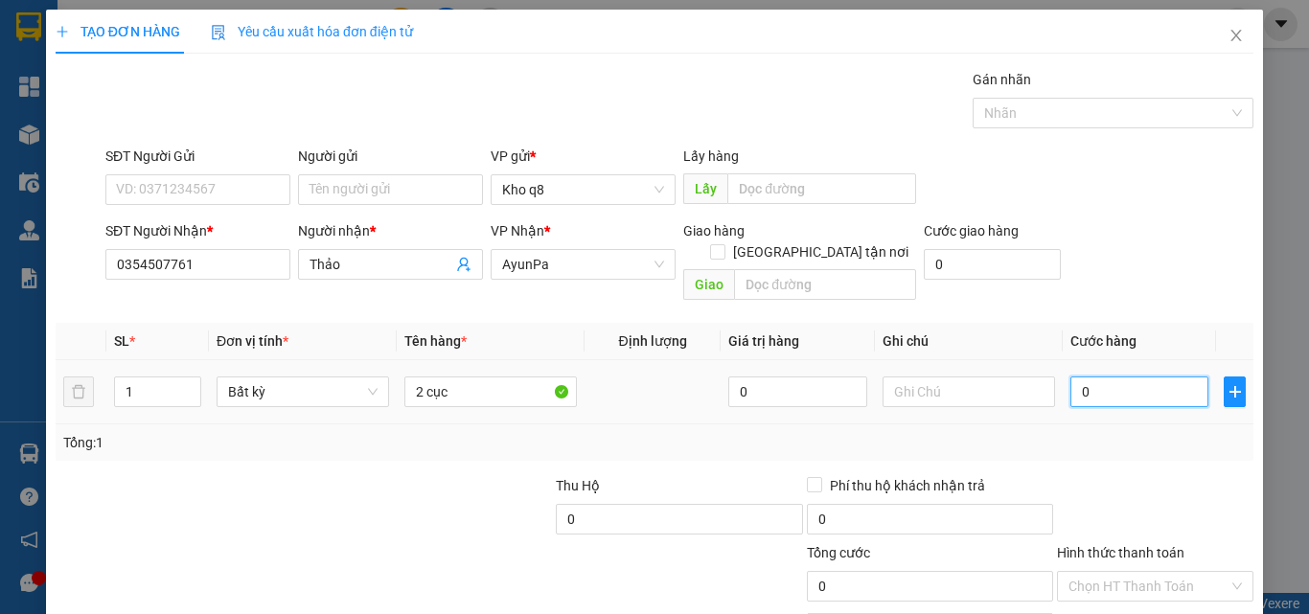
type input "1"
type input "12"
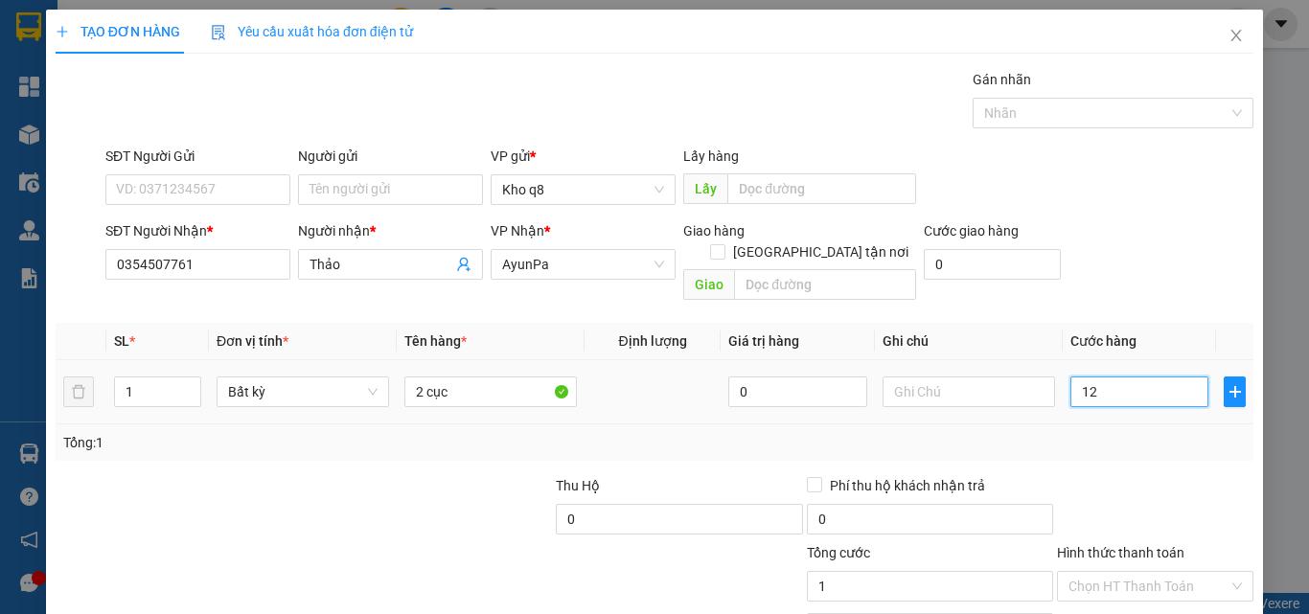
type input "12"
type input "120"
type input "120.000"
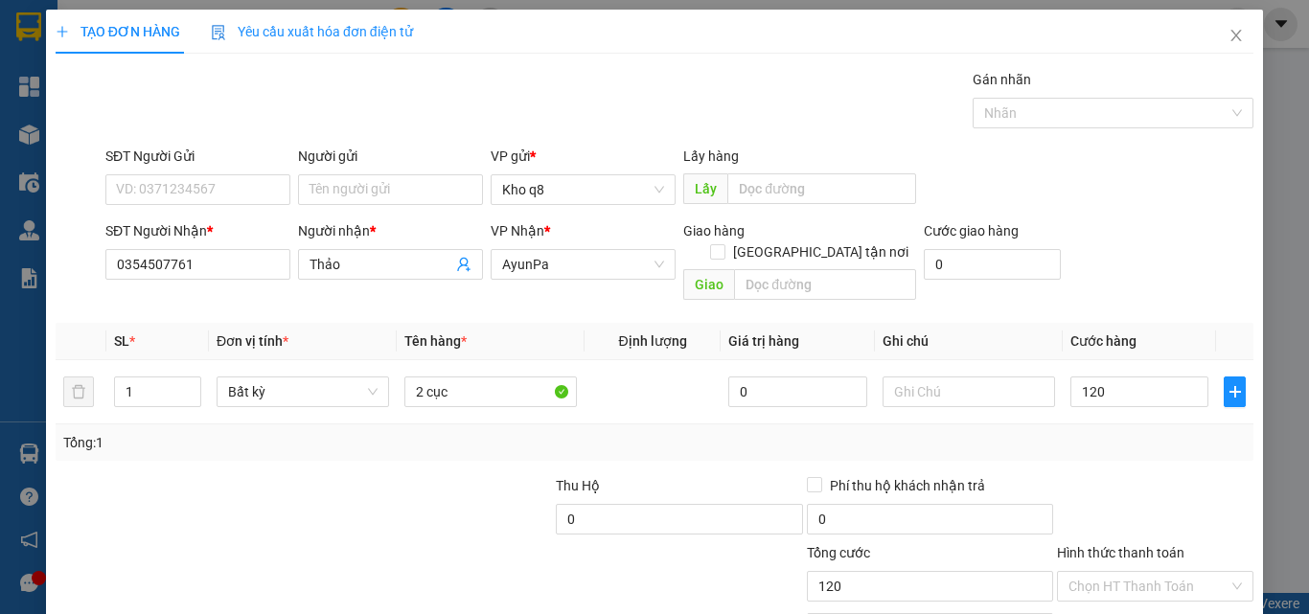
type input "120.000"
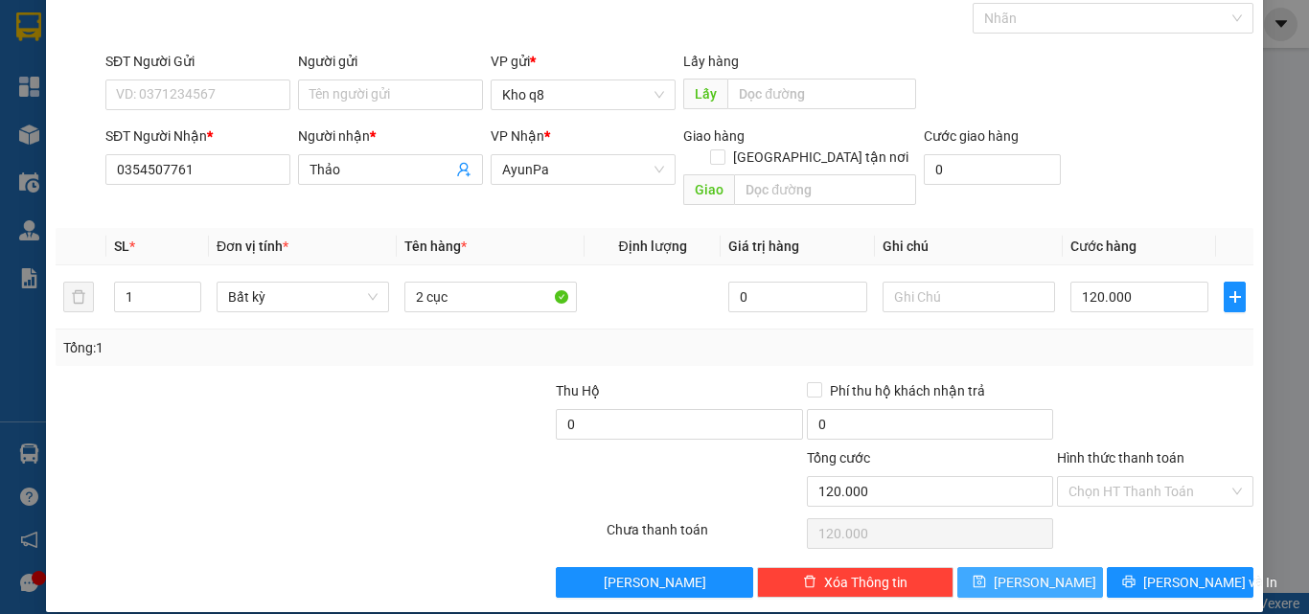
scroll to position [44, 0]
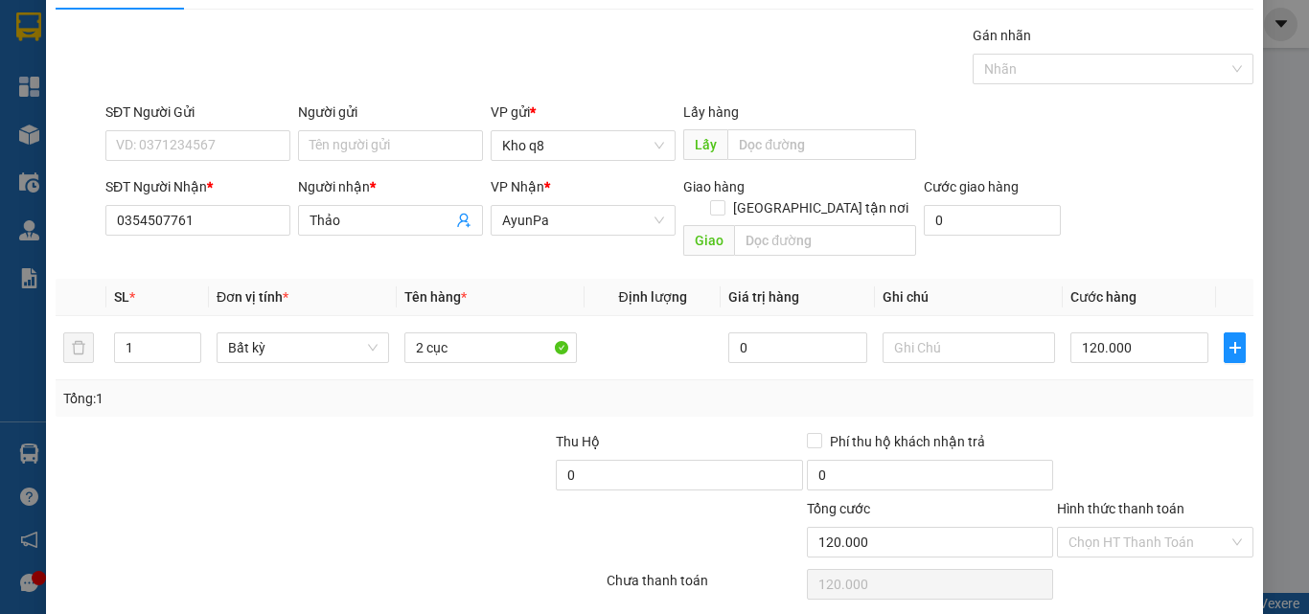
click at [1028, 562] on div "Transit Pickup Surcharge Ids Transit Deliver Surcharge Ids Transit Deliver Surc…" at bounding box center [655, 337] width 1198 height 624
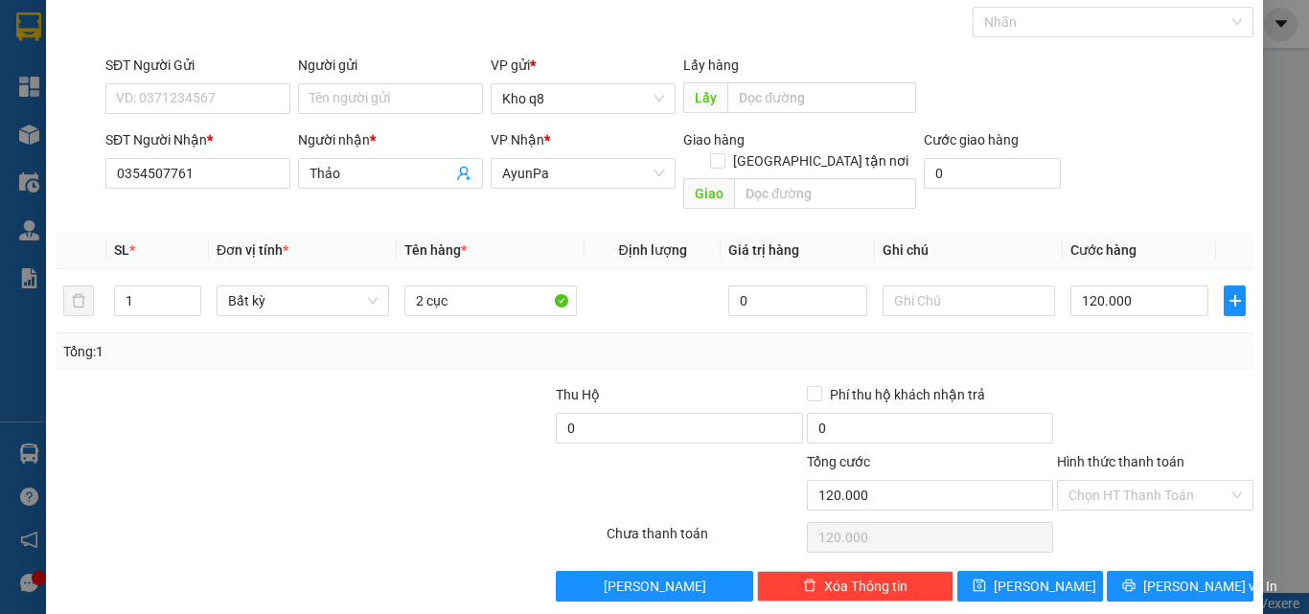
scroll to position [95, 0]
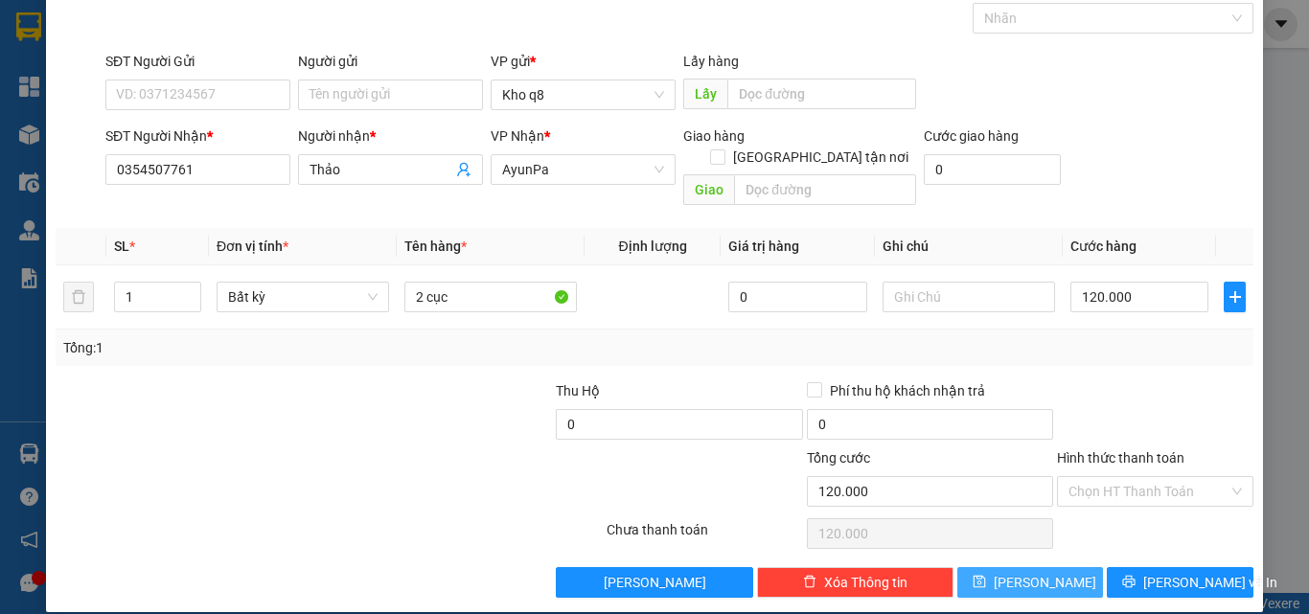
click at [1016, 567] on button "[PERSON_NAME]" at bounding box center [1030, 582] width 147 height 31
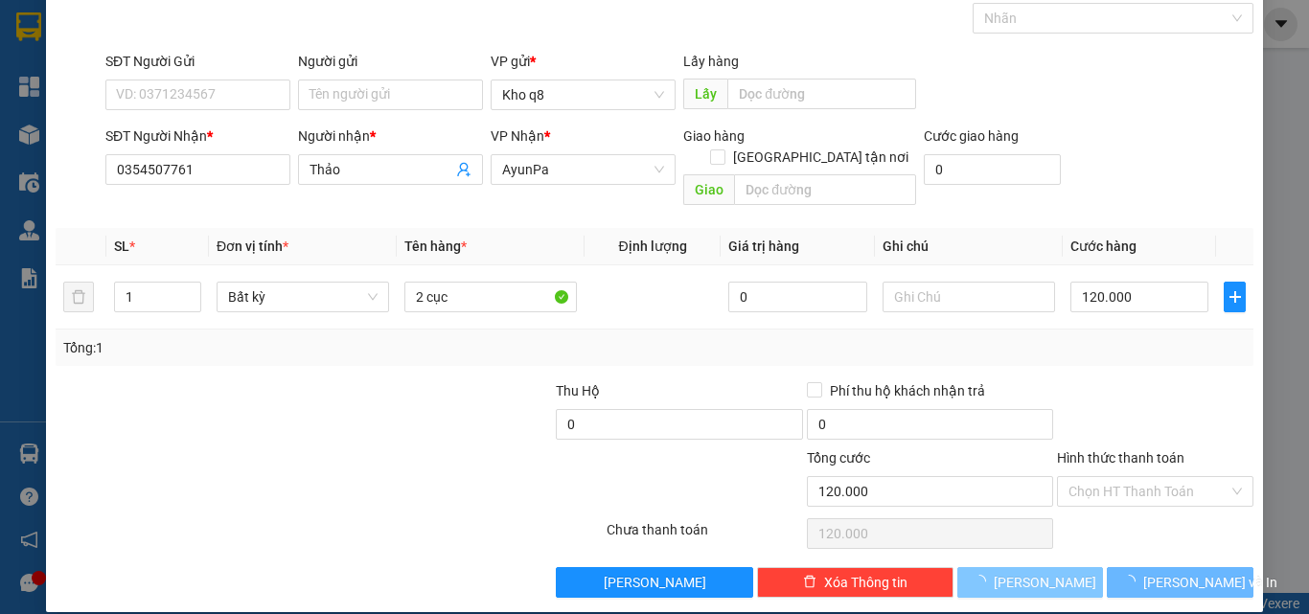
type input "0"
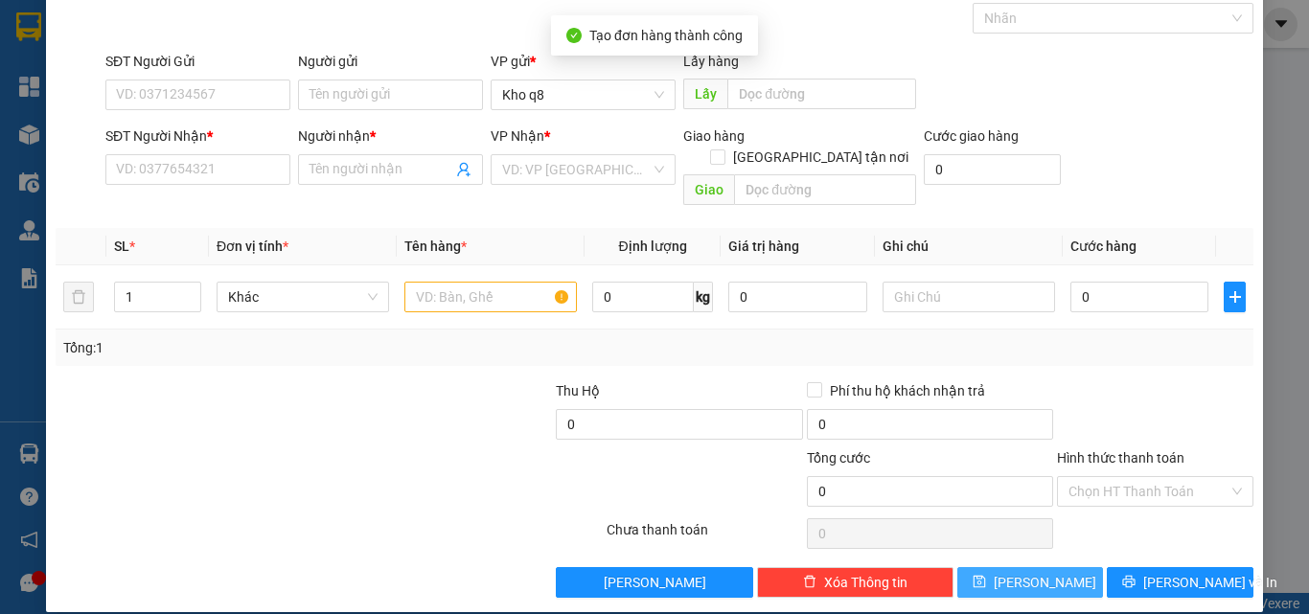
scroll to position [0, 0]
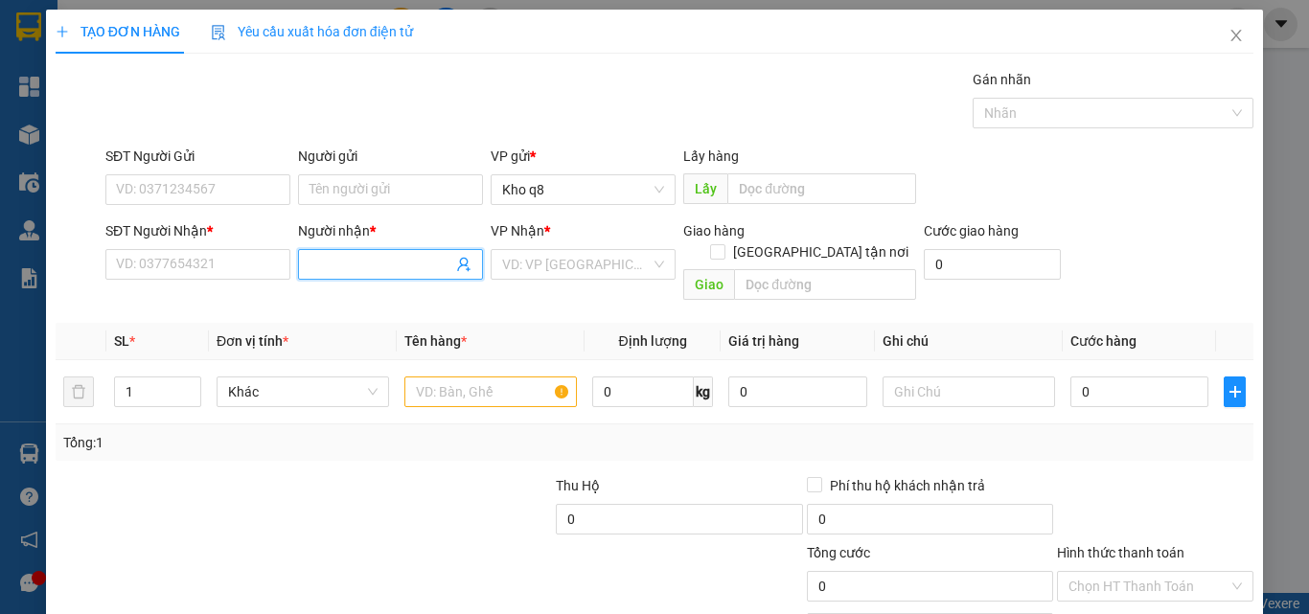
click at [351, 265] on input "Người nhận *" at bounding box center [380, 264] width 143 height 21
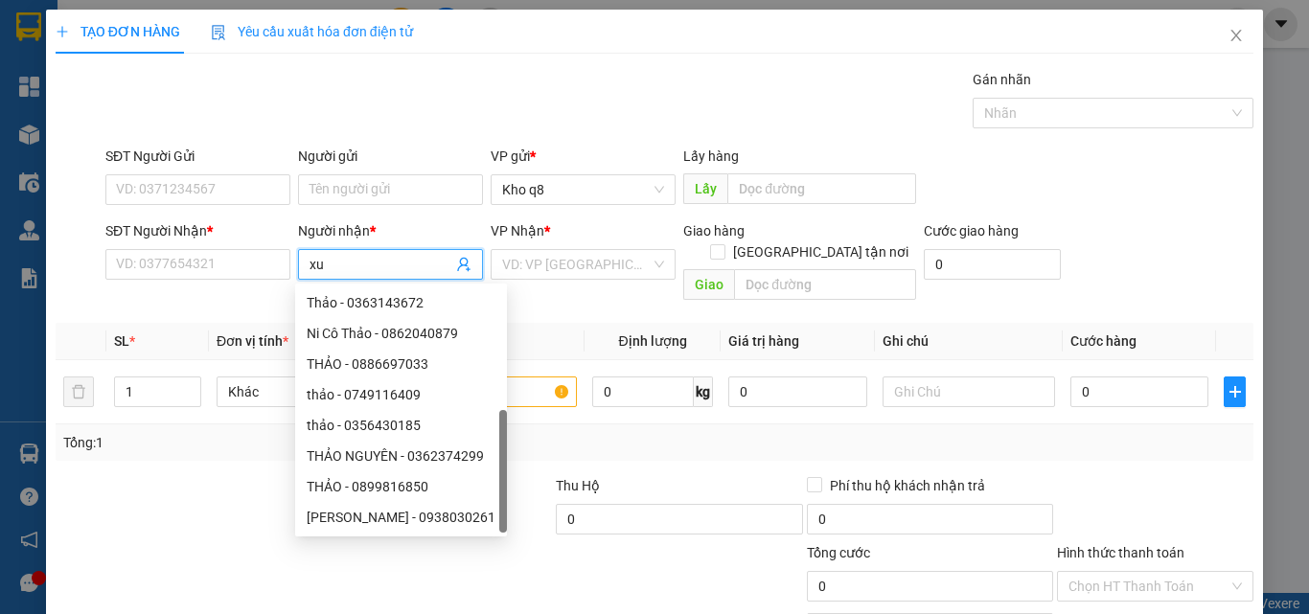
paste input "â"
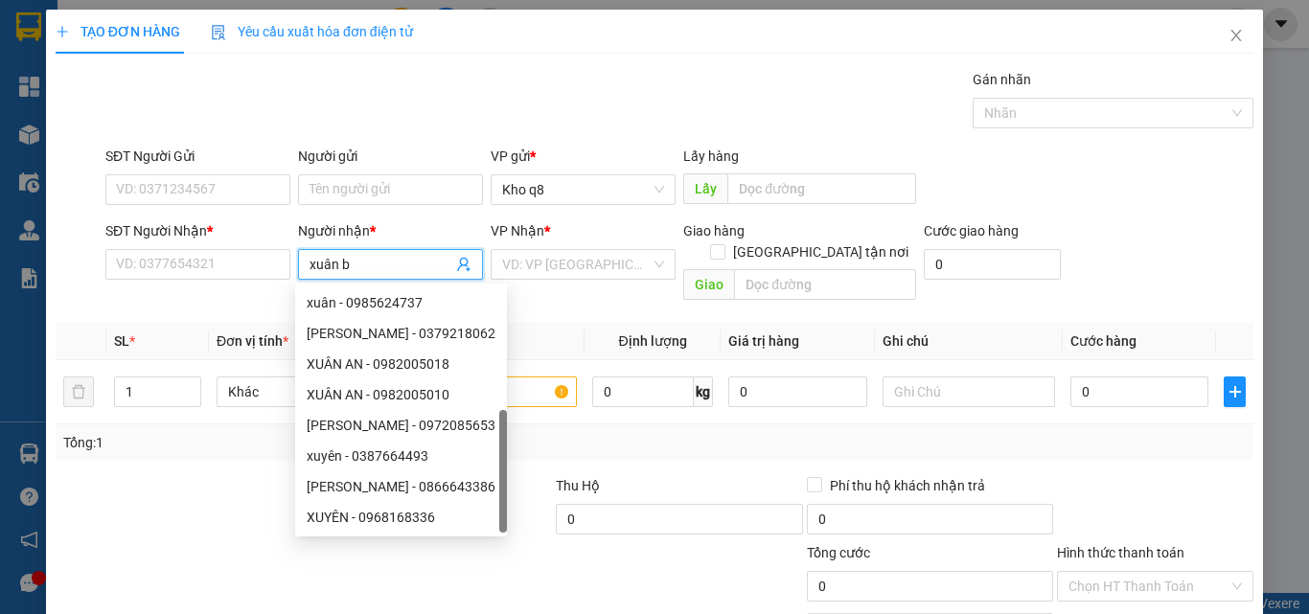
paste input "ă"
paste input "ắc"
type input "xuân bắc"
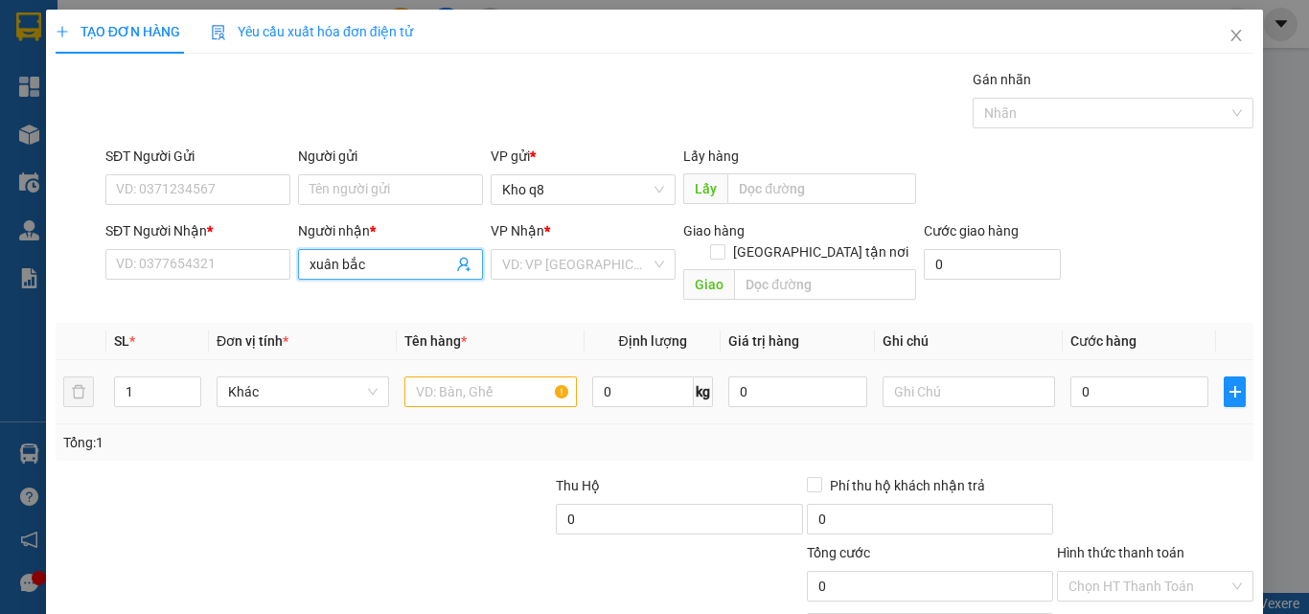
scroll to position [95, 0]
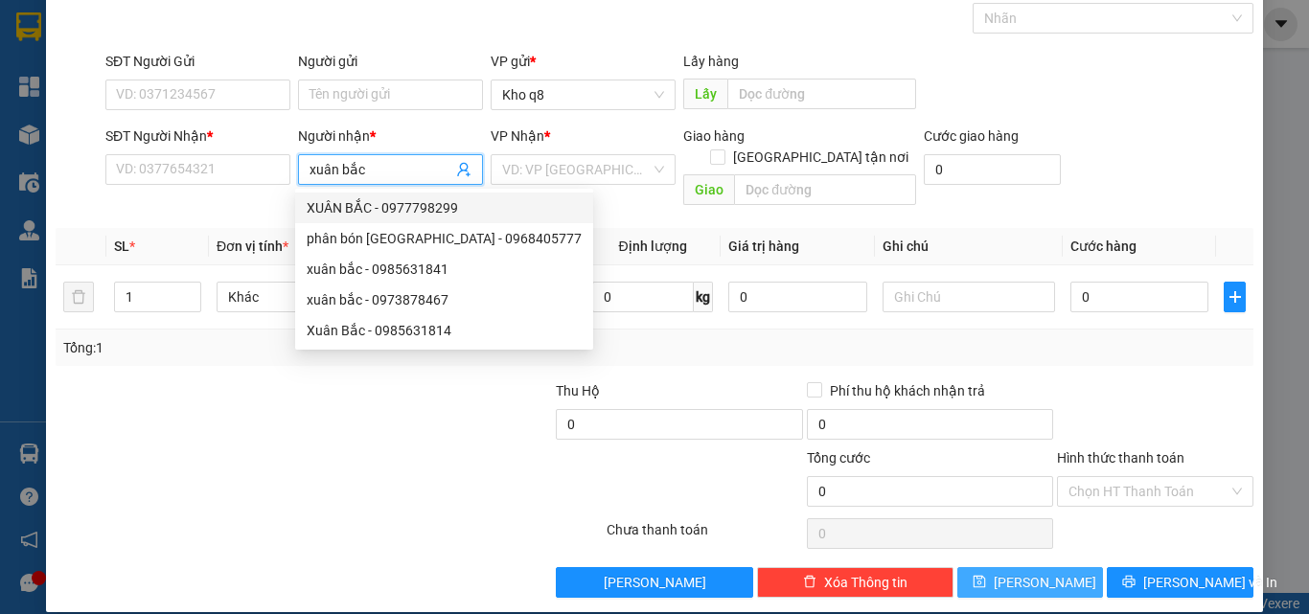
click at [439, 205] on div "XUÂN BẮC - 0977798299" at bounding box center [444, 207] width 275 height 21
type input "0977798299"
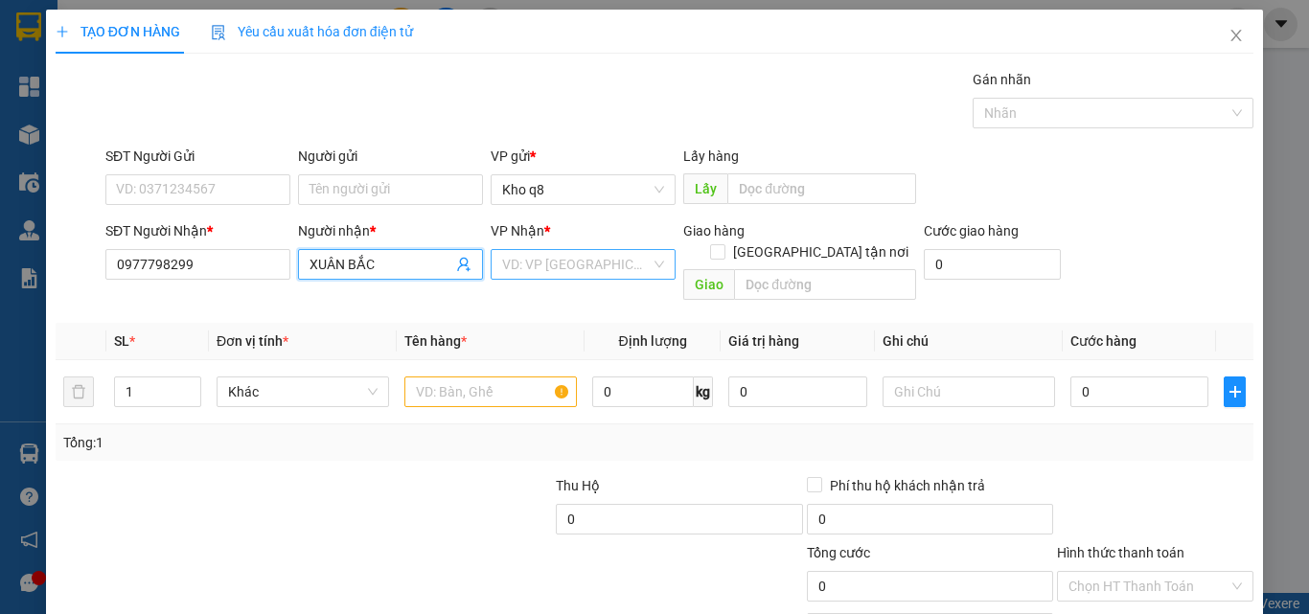
type input "XUÂN BẮC"
click at [534, 263] on input "search" at bounding box center [576, 264] width 148 height 29
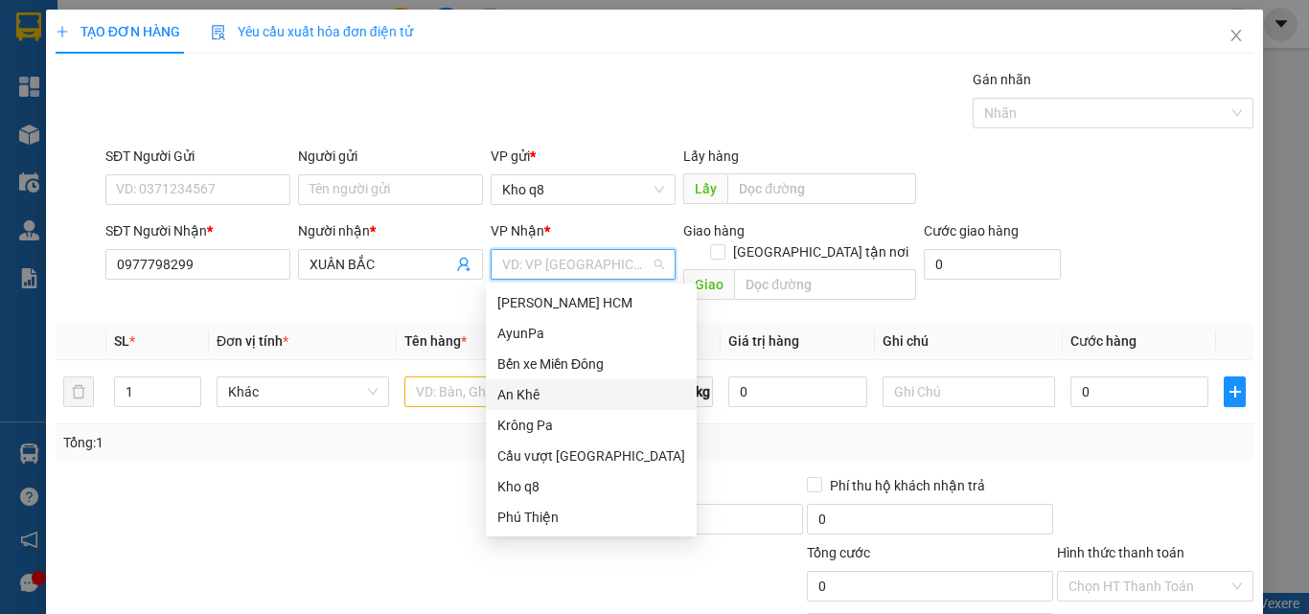
click at [513, 392] on div "An Khê" at bounding box center [591, 394] width 188 height 21
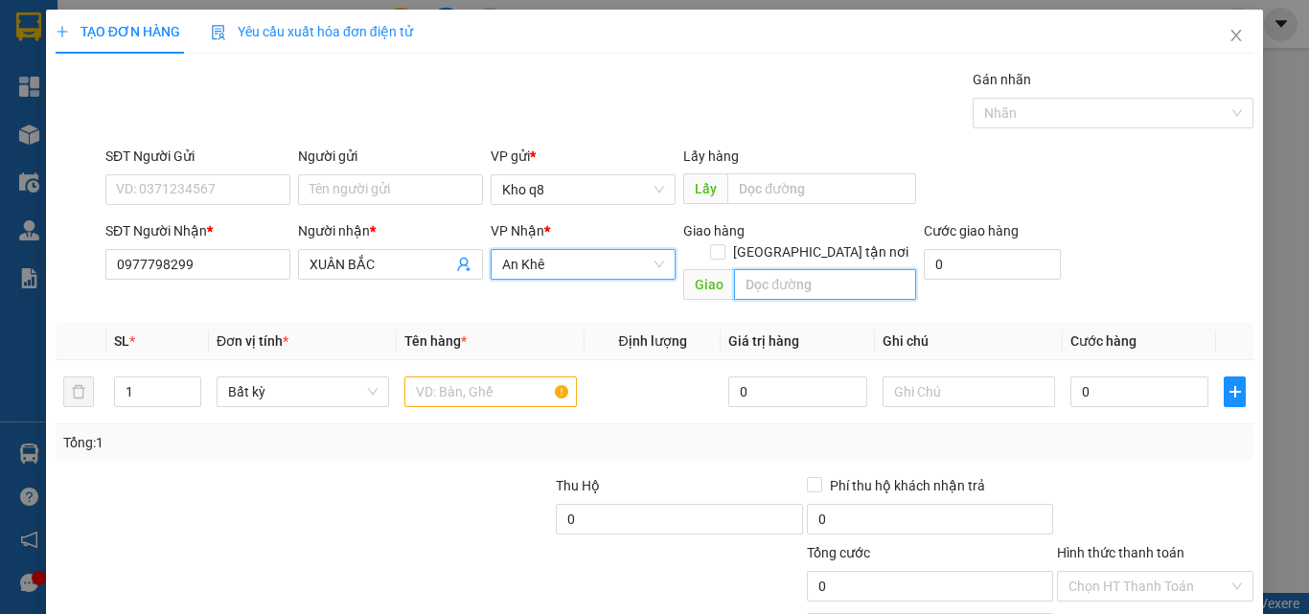
click at [821, 269] on input "text" at bounding box center [825, 284] width 182 height 31
paste input "ơ"
paste input "ờ"
paste input "ó"
type input "Pờ Tó Iapa"
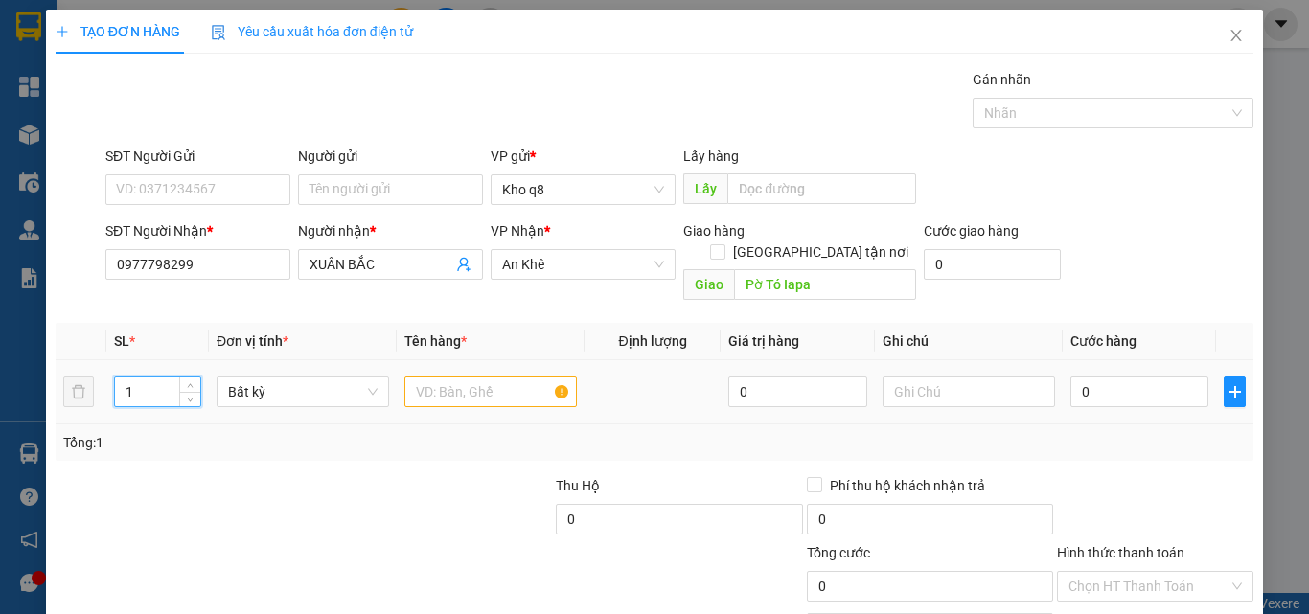
click at [150, 377] on input "1" at bounding box center [157, 391] width 85 height 29
type input "5"
click at [415, 377] on input "text" at bounding box center [490, 392] width 172 height 31
paste input "ó"
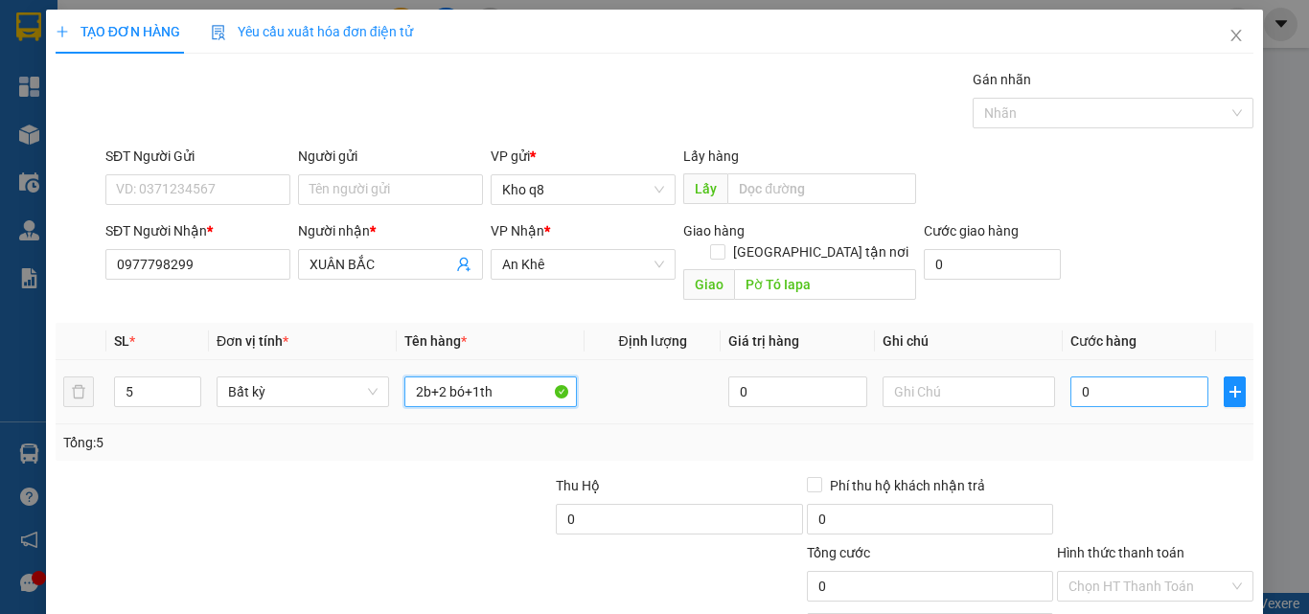
type input "2b+2 bó+1th"
click at [1092, 377] on input "0" at bounding box center [1139, 392] width 138 height 31
type input "3"
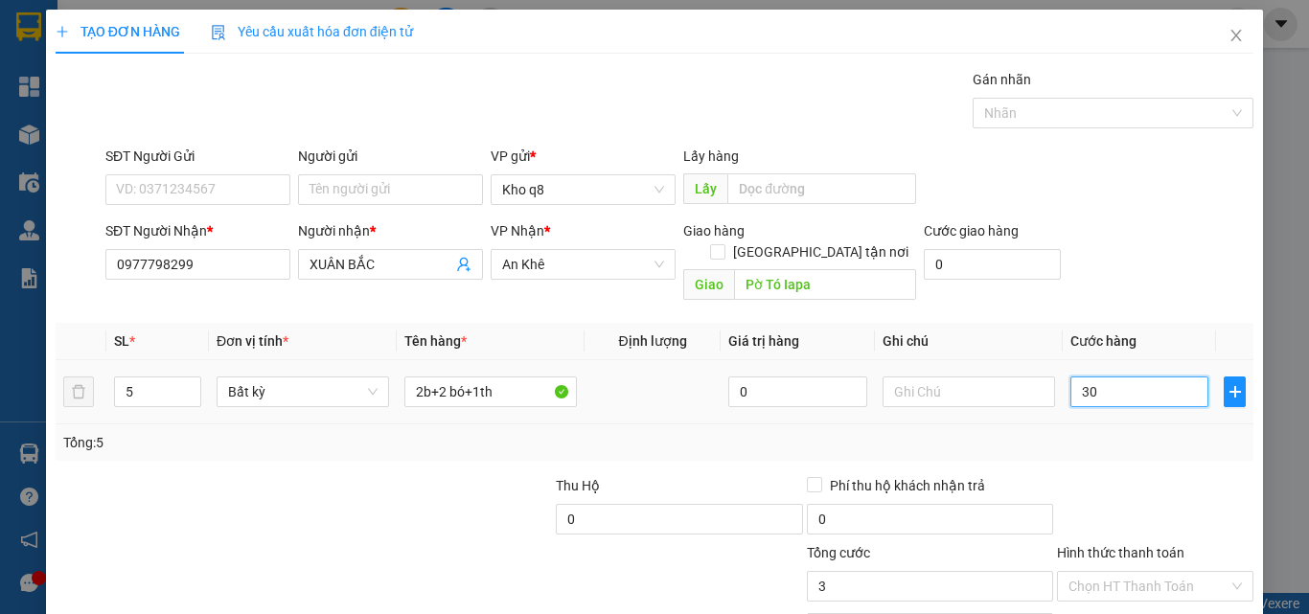
type input "300"
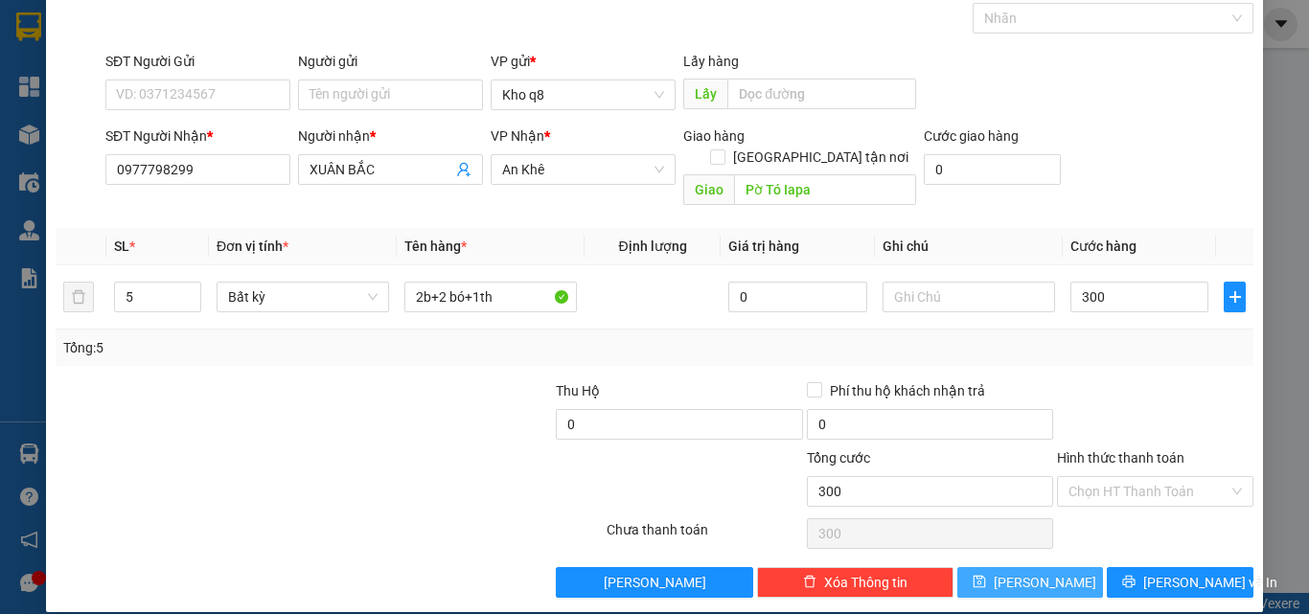
type input "300.000"
click at [985, 576] on icon "save" at bounding box center [978, 582] width 12 height 12
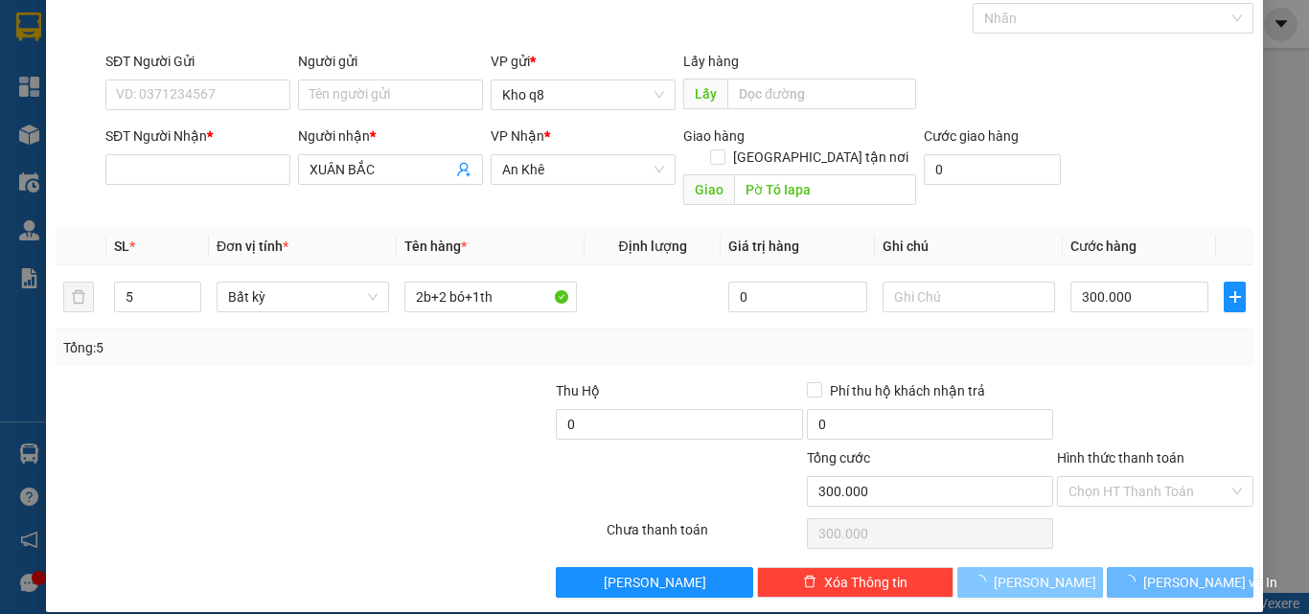
type input "1"
type input "0"
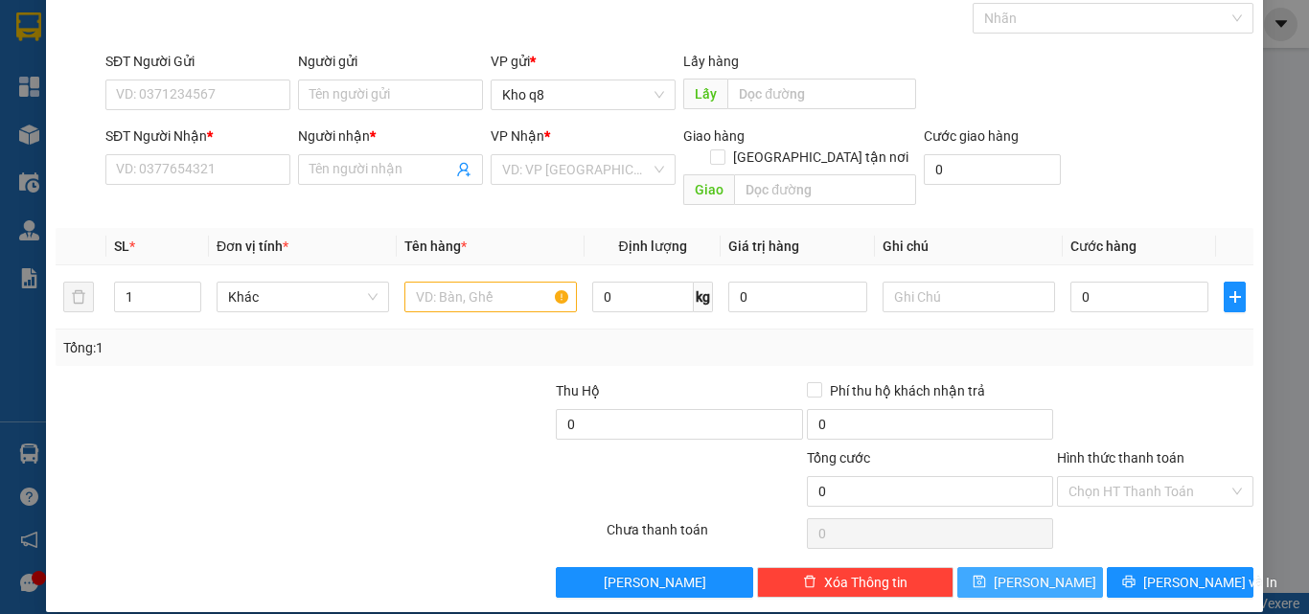
scroll to position [0, 0]
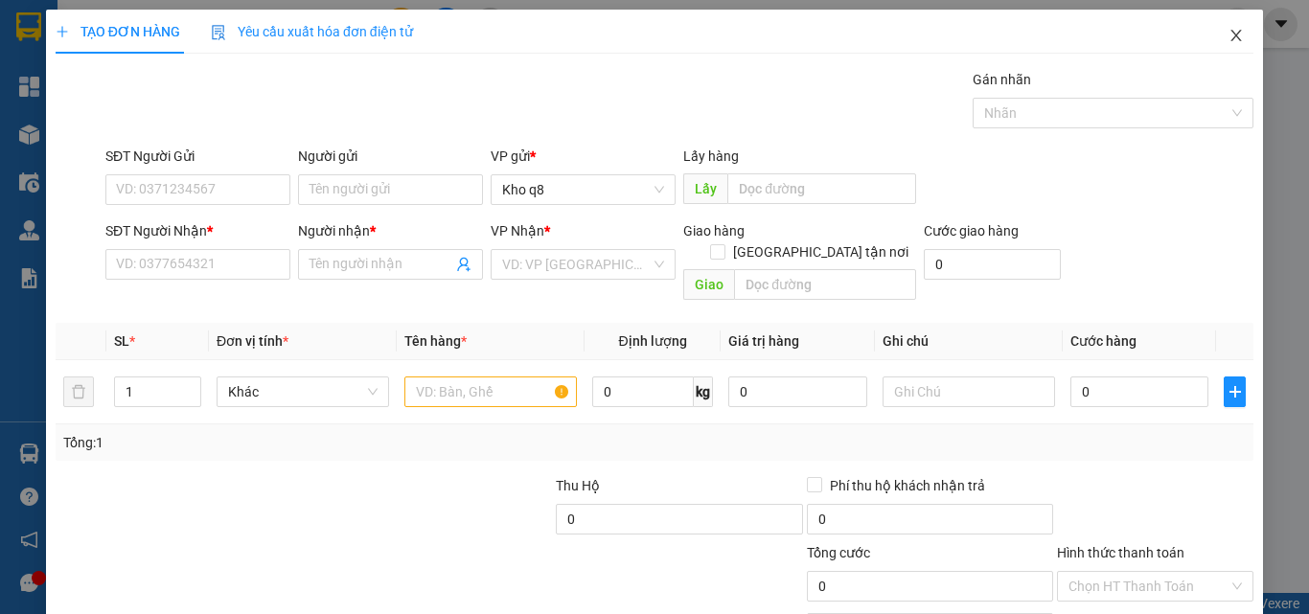
click at [1228, 32] on icon "close" at bounding box center [1235, 35] width 15 height 15
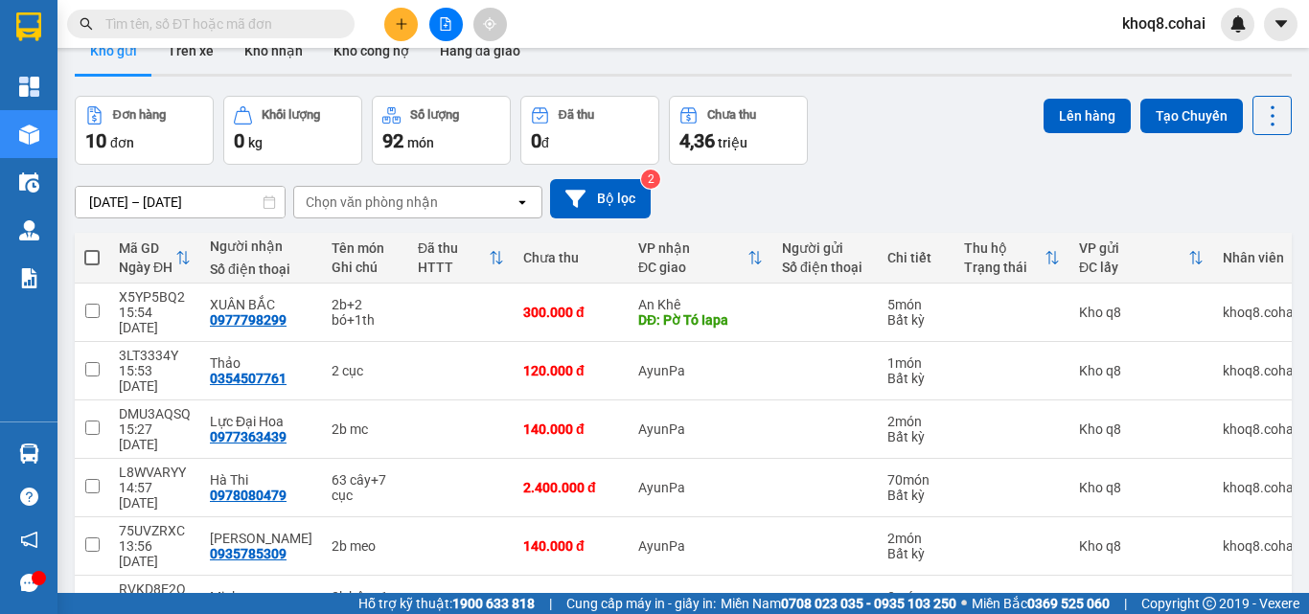
scroll to position [36, 0]
